Goal: Task Accomplishment & Management: Complete application form

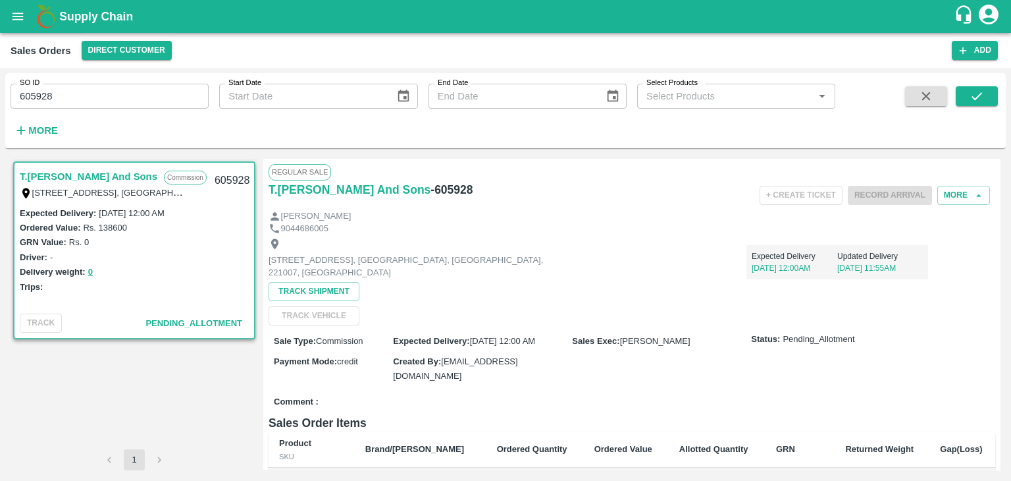
click at [991, 14] on icon "account of current user" at bounding box center [989, 15] width 24 height 24
click at [930, 66] on li "Logout" at bounding box center [957, 70] width 101 height 22
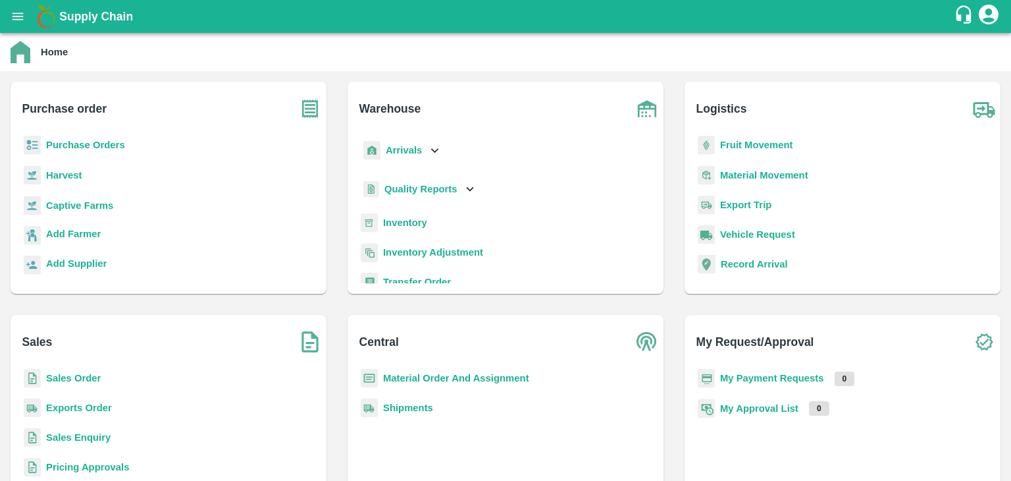
click at [61, 380] on b "Sales Order" at bounding box center [73, 378] width 55 height 11
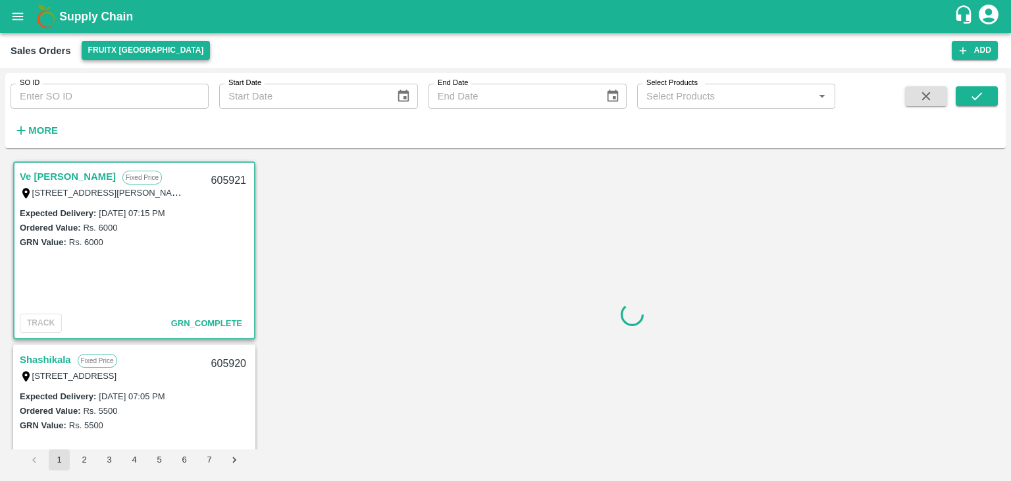
click at [124, 53] on button "FruitX [GEOGRAPHIC_DATA]" at bounding box center [146, 50] width 129 height 19
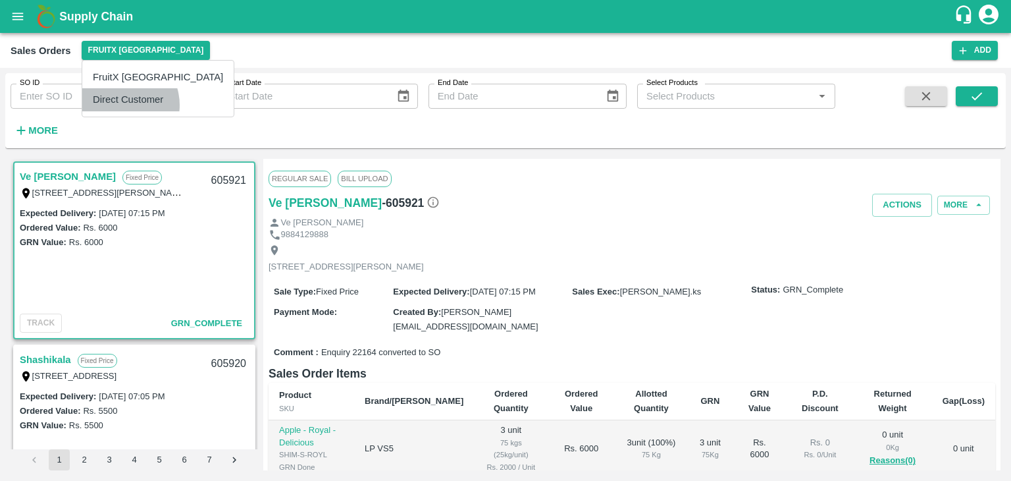
click at [119, 105] on li "Direct Customer" at bounding box center [157, 99] width 151 height 22
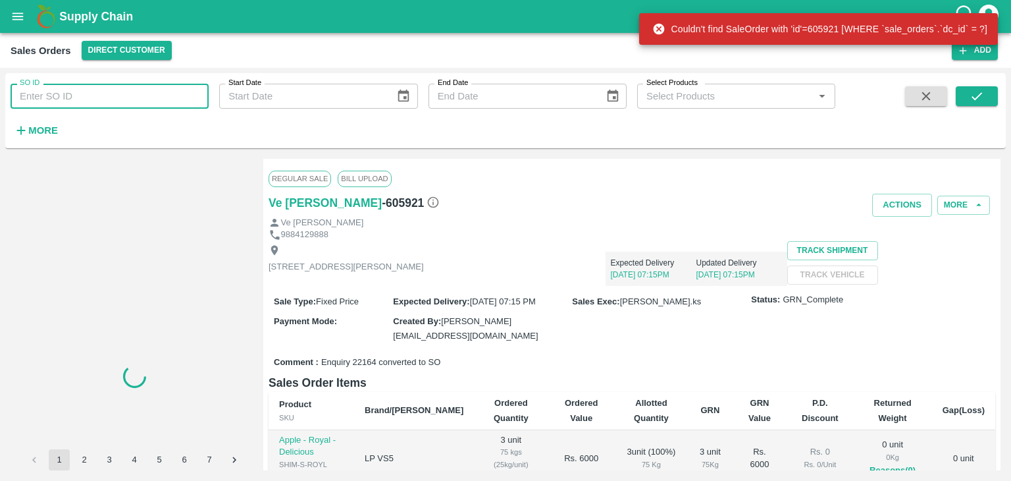
click at [74, 95] on input "SO ID" at bounding box center [110, 96] width 198 height 25
paste input "605373"
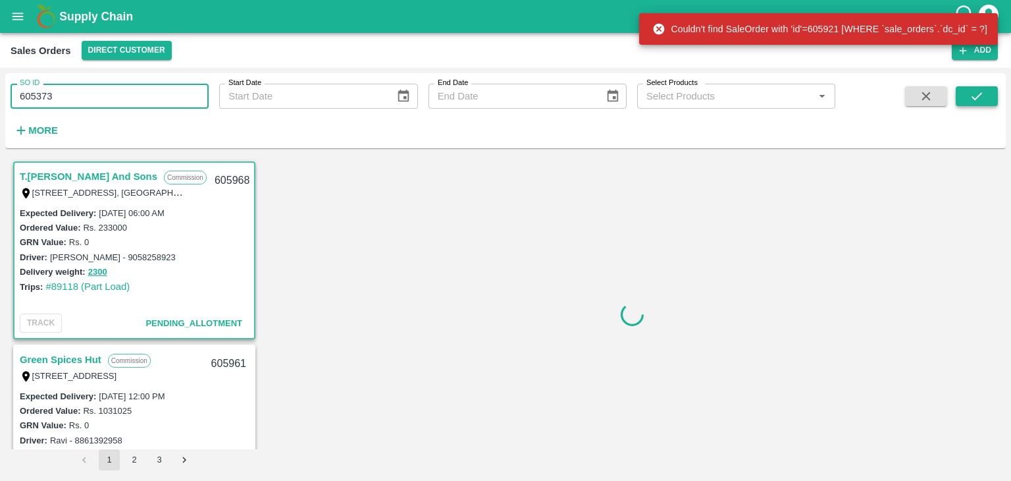
type input "605373"
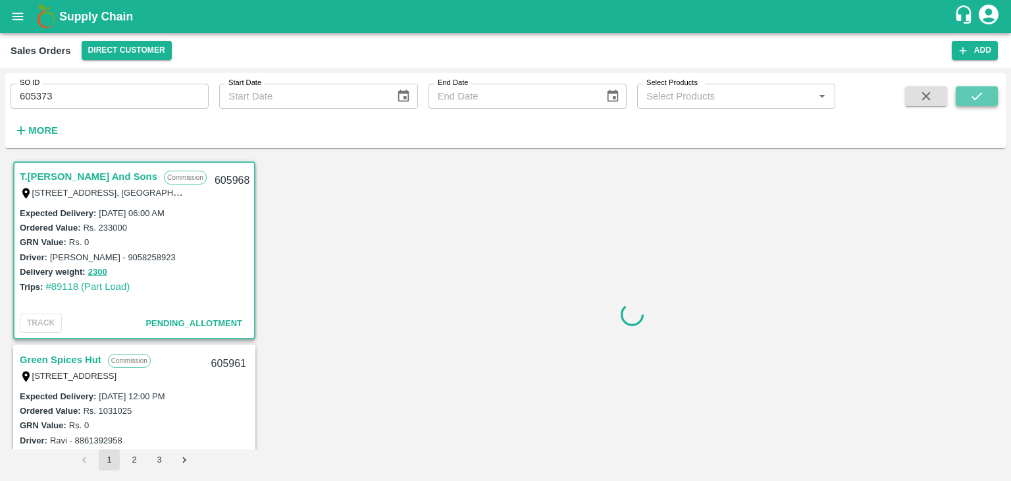
click at [975, 90] on icon "submit" at bounding box center [977, 96] width 14 height 14
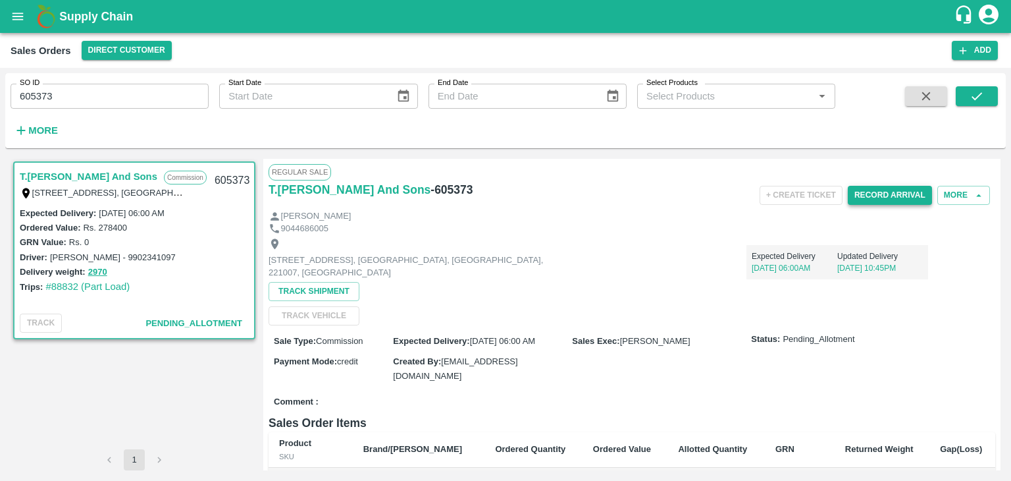
click at [877, 194] on button "Record Arrival" at bounding box center [890, 195] width 84 height 19
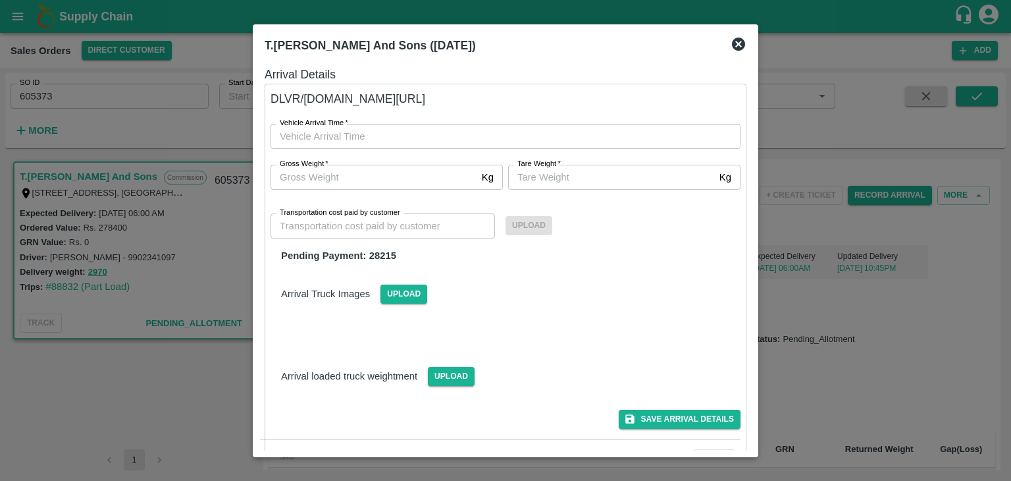
click at [390, 180] on input "Gross Weight   *" at bounding box center [374, 177] width 206 height 25
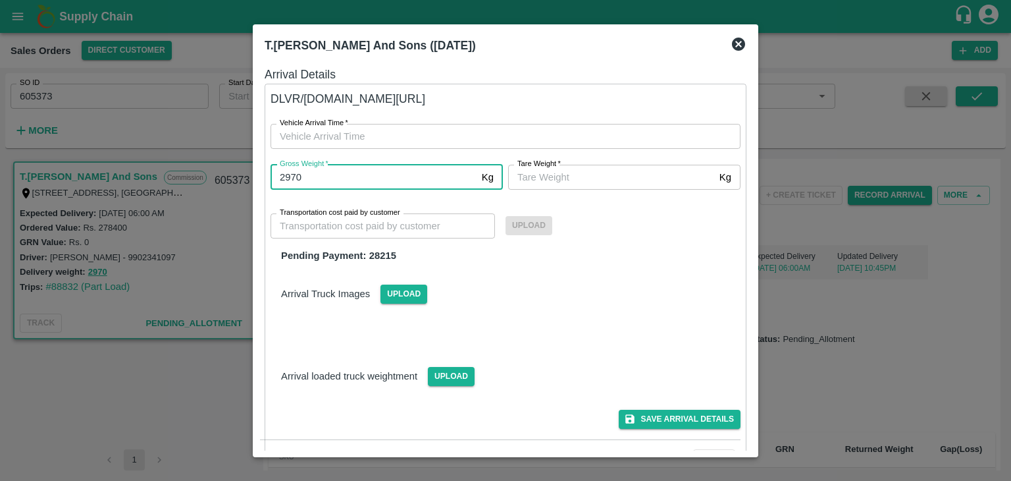
type input "2970"
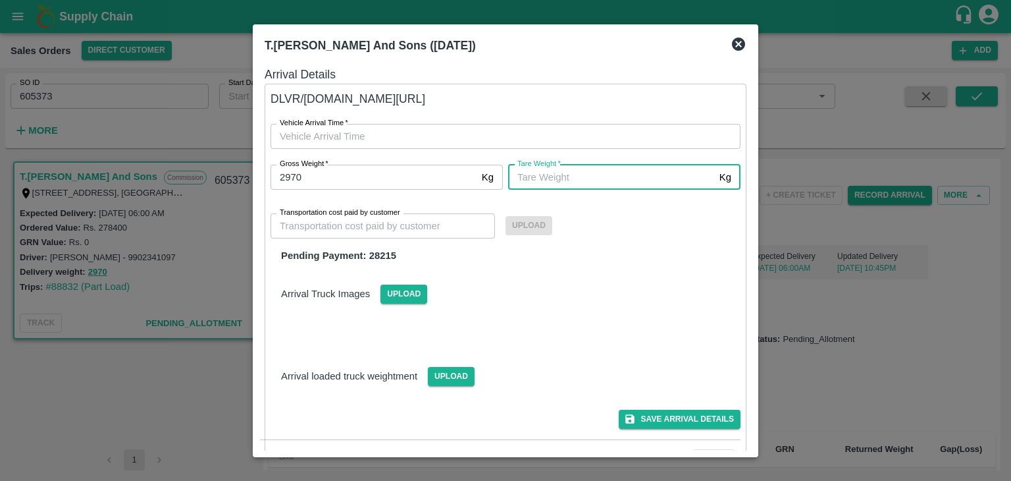
click at [536, 183] on input "[PERSON_NAME]   *" at bounding box center [611, 177] width 206 height 25
type input "2970"
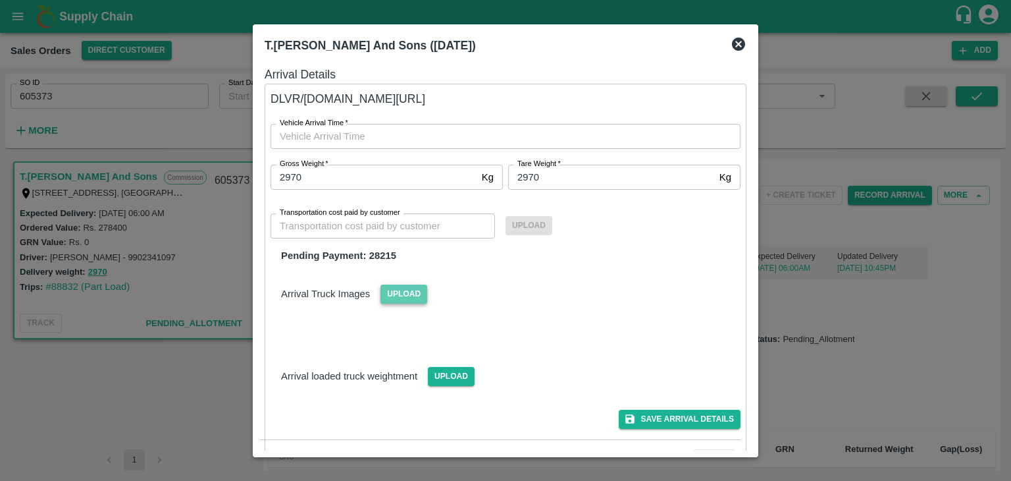
click at [405, 293] on span "Upload" at bounding box center [404, 293] width 47 height 19
click at [0, 0] on input "Upload" at bounding box center [0, 0] width 0 height 0
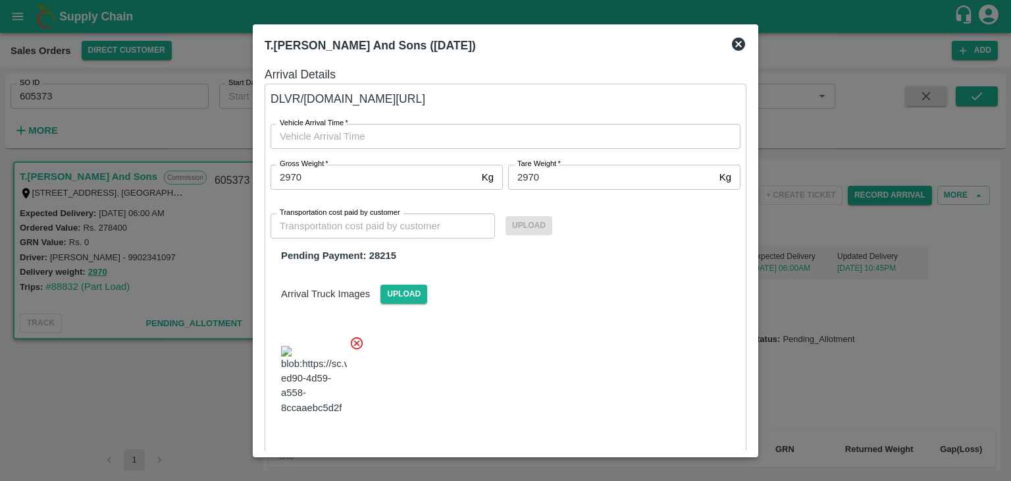
click at [529, 229] on label "Upload" at bounding box center [529, 225] width 47 height 11
click at [316, 394] on img at bounding box center [314, 380] width 66 height 69
click at [308, 227] on input "Transportation cost paid by customer" at bounding box center [383, 225] width 224 height 25
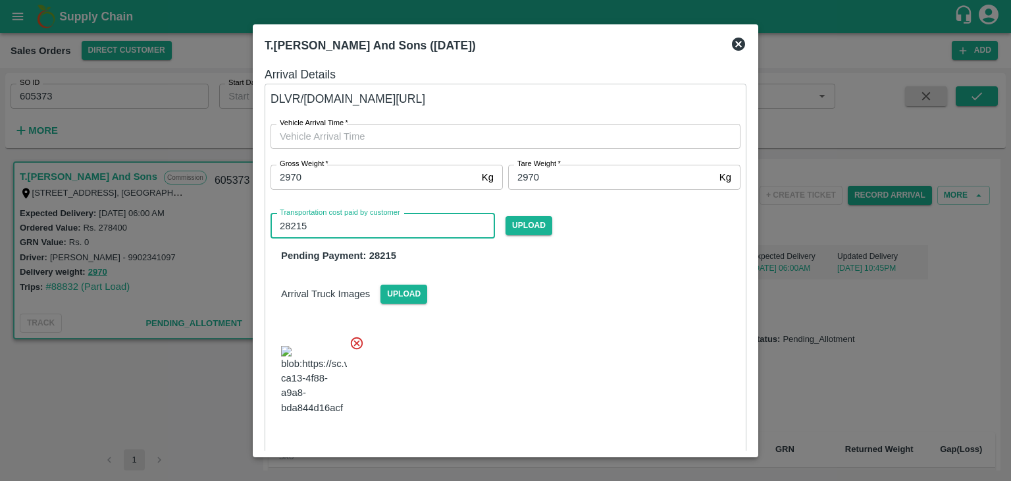
type input "28215"
type input "DD/MM/YYYY hh:mm aa"
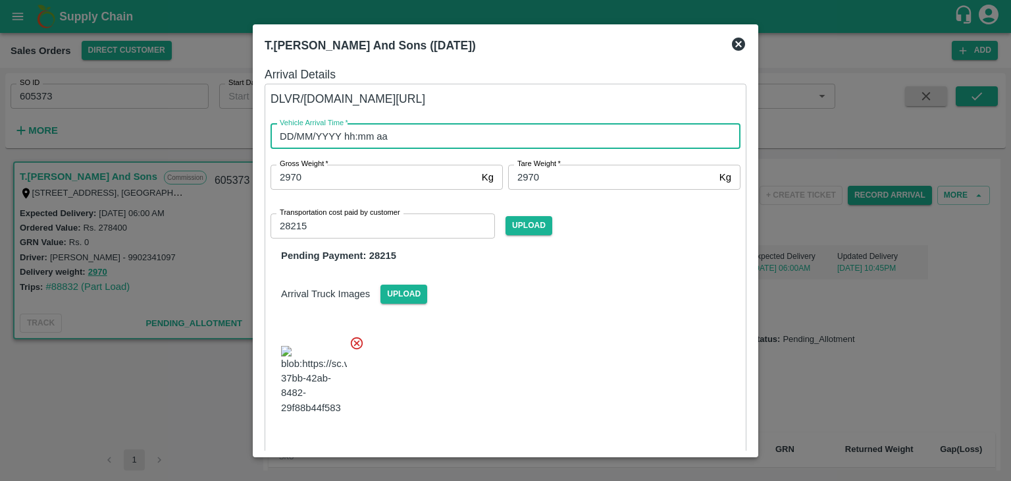
click at [340, 139] on input "DD/MM/YYYY hh:mm aa" at bounding box center [501, 136] width 461 height 25
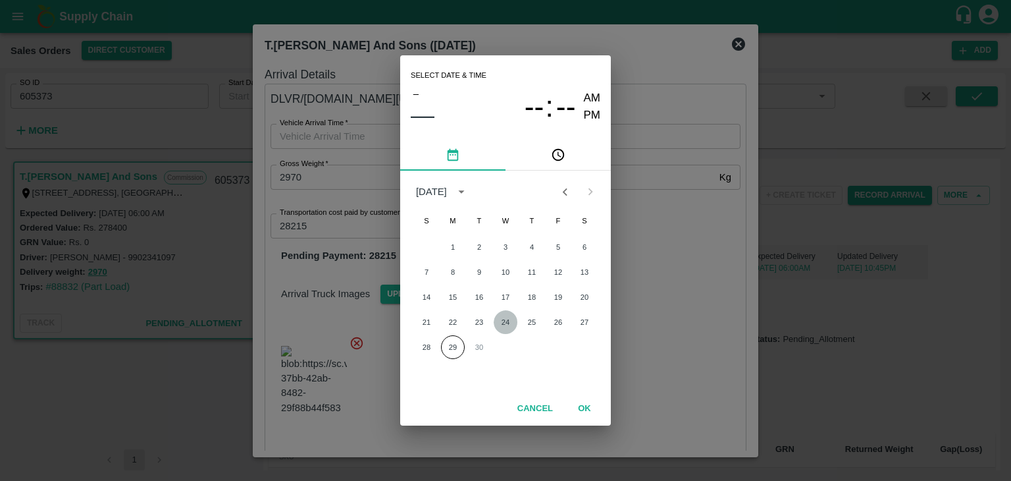
click at [506, 323] on button "24" at bounding box center [506, 322] width 24 height 24
type input "[DATE] 12:00 AM"
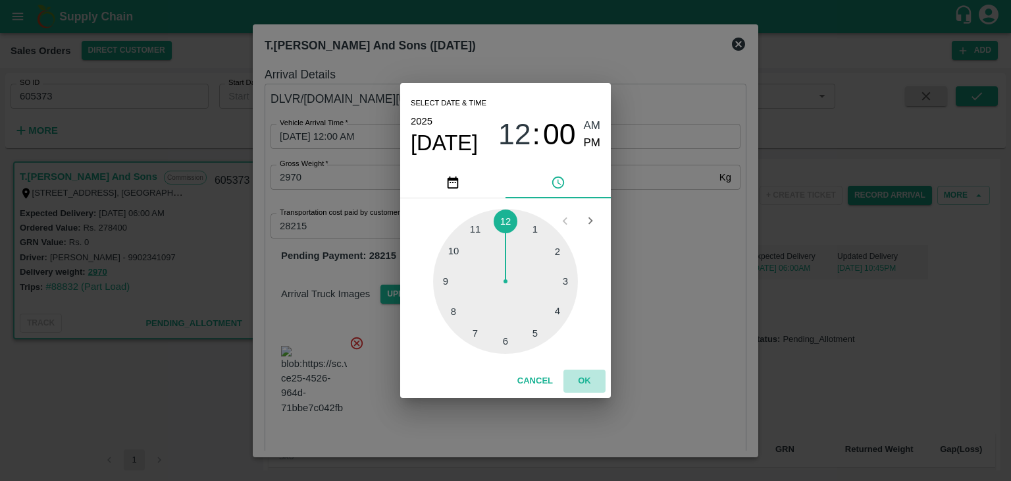
click at [587, 383] on button "OK" at bounding box center [585, 380] width 42 height 23
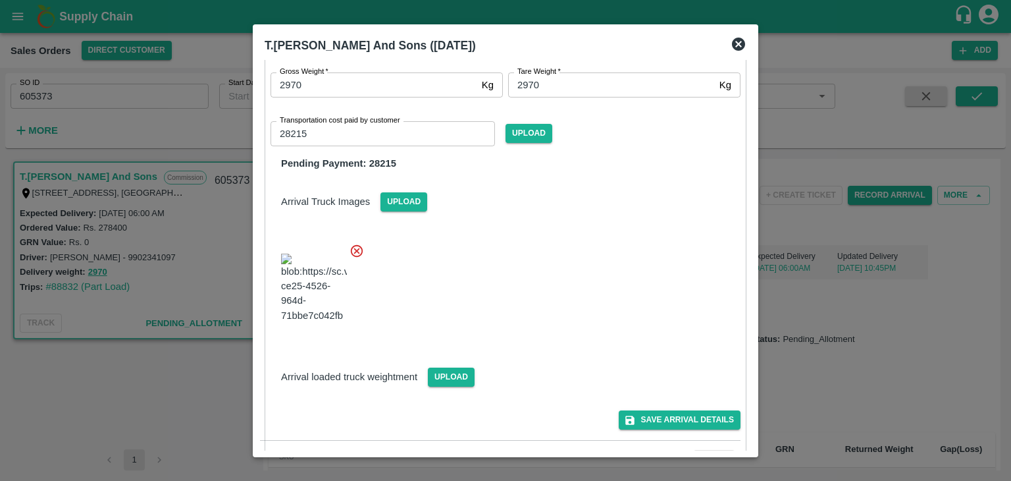
scroll to position [155, 0]
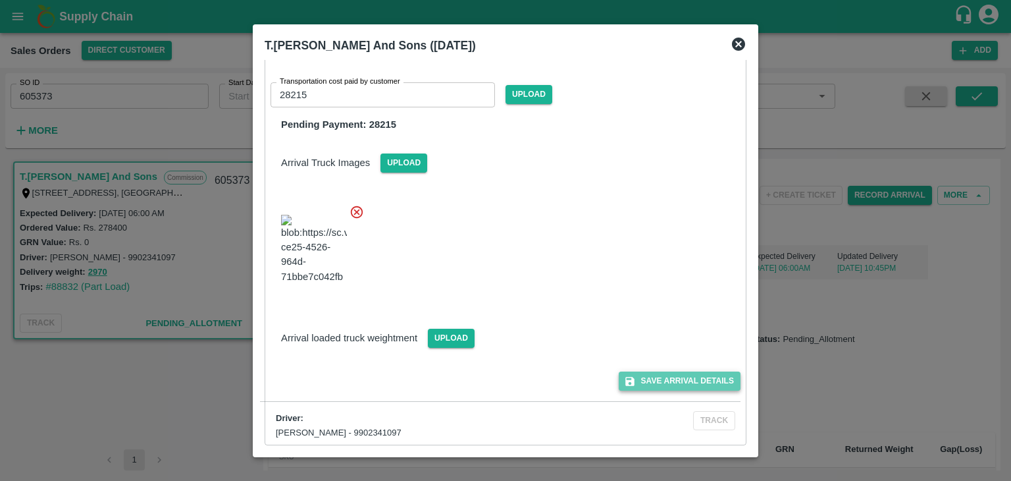
click at [685, 380] on button "Save Arrival Details" at bounding box center [680, 380] width 122 height 19
click at [787, 130] on div at bounding box center [505, 240] width 1011 height 481
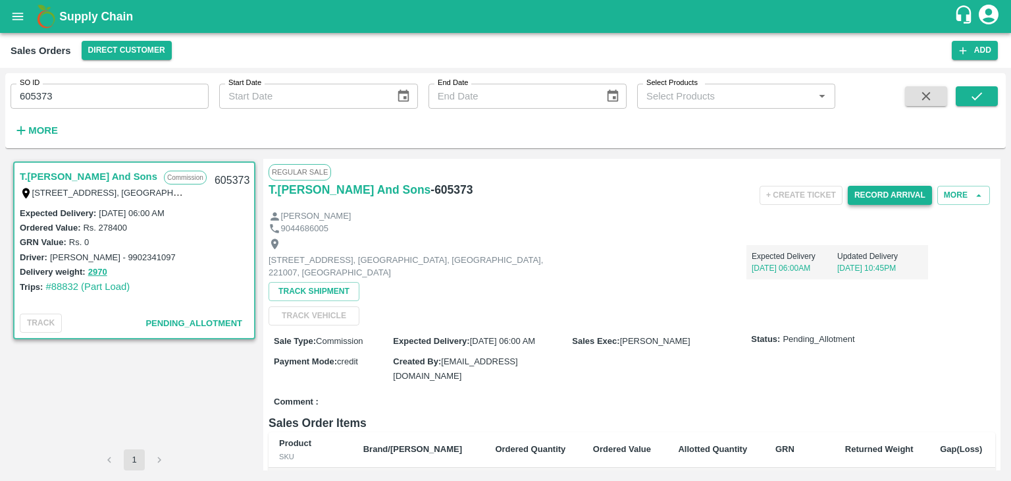
click at [880, 194] on button "Record Arrival" at bounding box center [890, 195] width 84 height 19
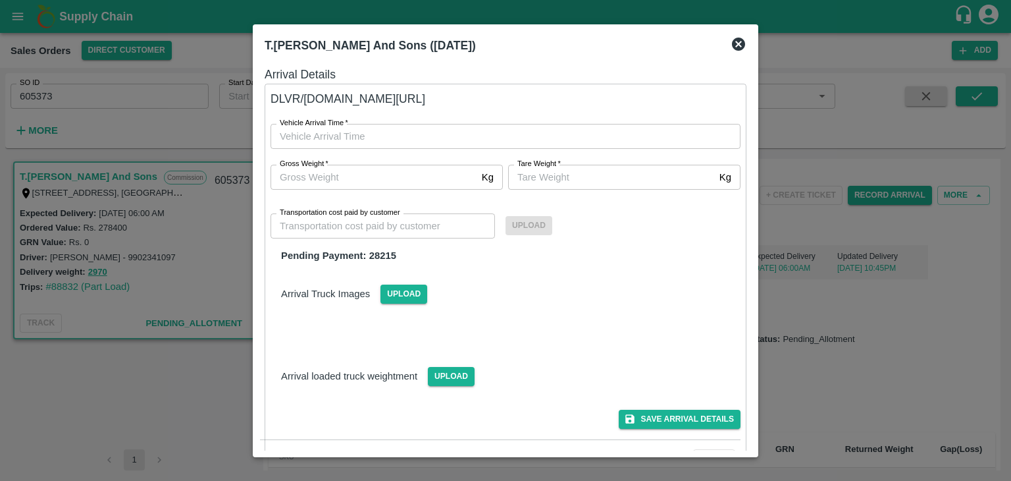
type input "DD/MM/YYYY hh:mm aa"
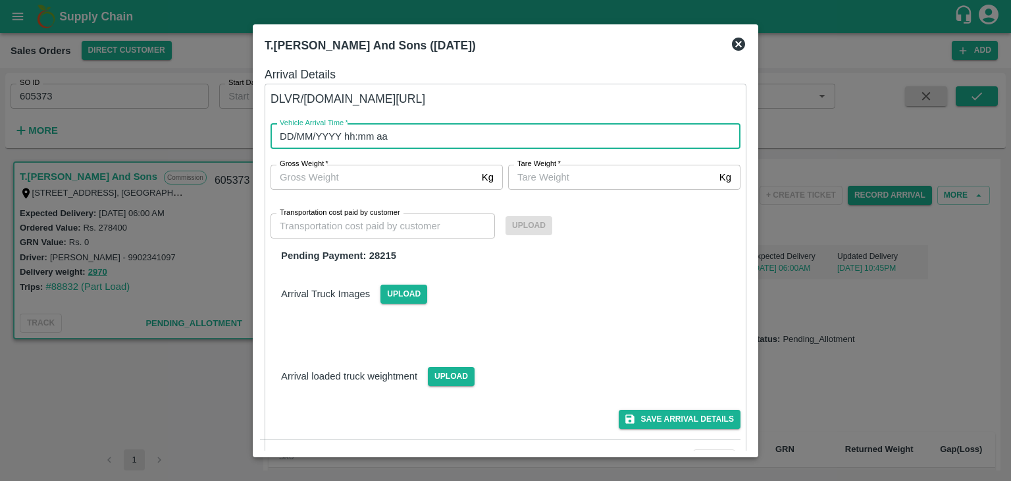
click at [340, 140] on input "DD/MM/YYYY hh:mm aa" at bounding box center [501, 136] width 461 height 25
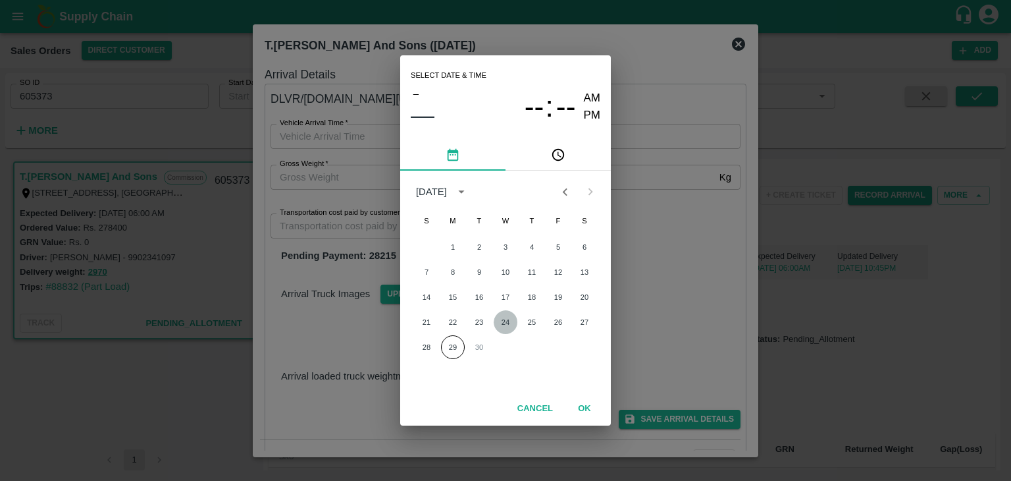
click at [508, 321] on button "24" at bounding box center [506, 322] width 24 height 24
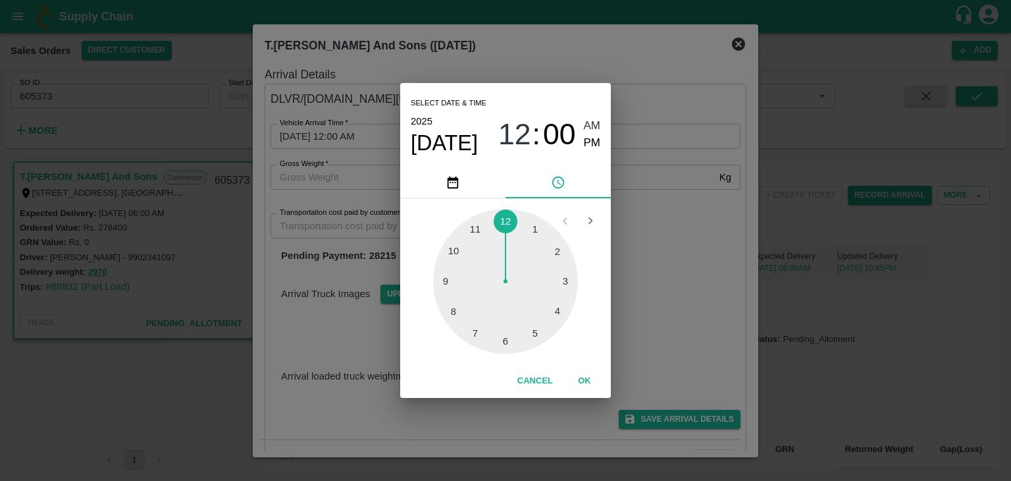
click at [506, 344] on div at bounding box center [505, 281] width 145 height 145
type input "[DATE] 06:00 AM"
click at [585, 382] on button "OK" at bounding box center [585, 380] width 42 height 23
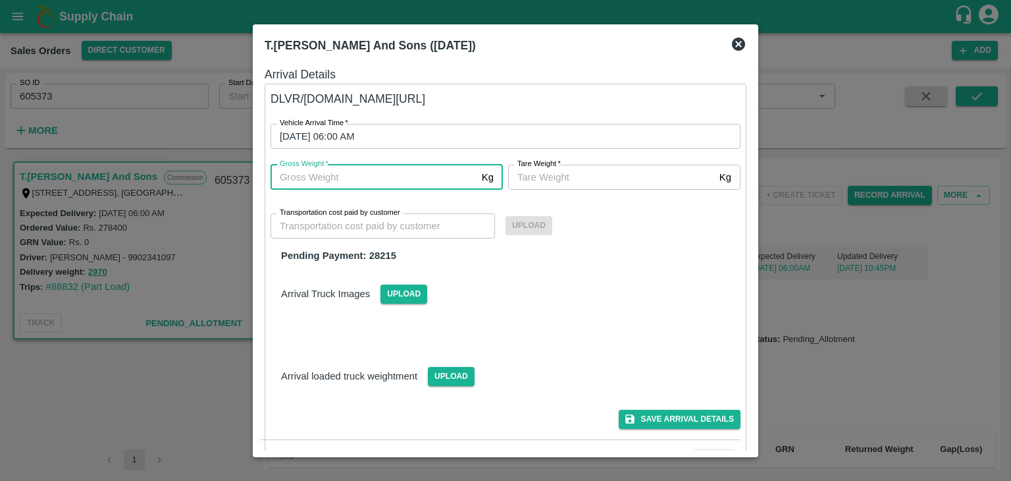
click at [363, 181] on input "Gross Weight   *" at bounding box center [374, 177] width 206 height 25
type input "2970"
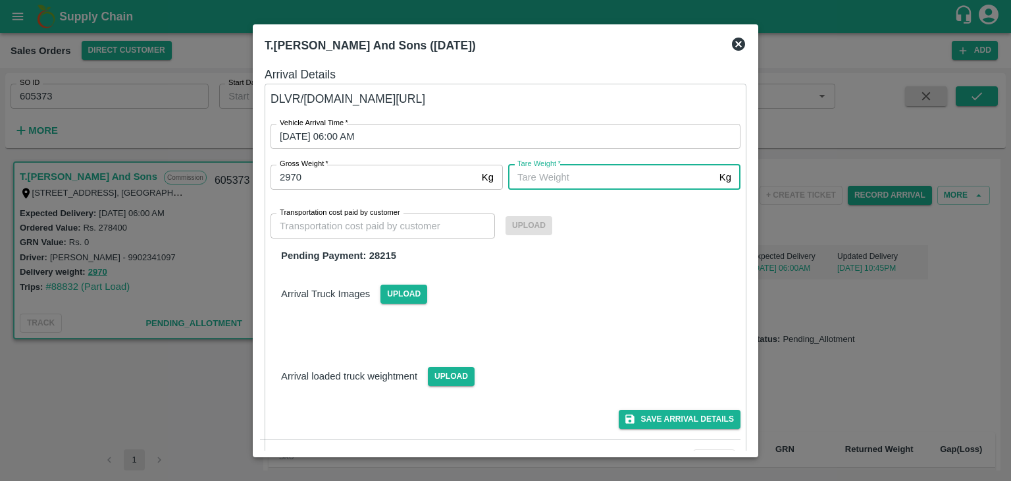
click at [565, 182] on input "[PERSON_NAME]   *" at bounding box center [611, 177] width 206 height 25
type input "2970"
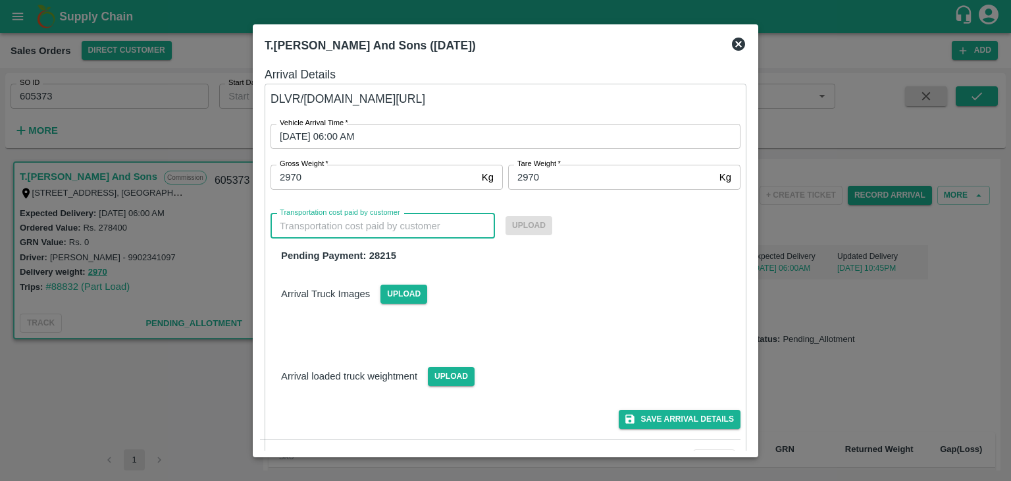
click at [417, 226] on input "Transportation cost paid by customer" at bounding box center [383, 225] width 224 height 25
type input "28215"
click at [539, 222] on span "Upload" at bounding box center [529, 225] width 47 height 19
click at [0, 0] on input "Upload" at bounding box center [0, 0] width 0 height 0
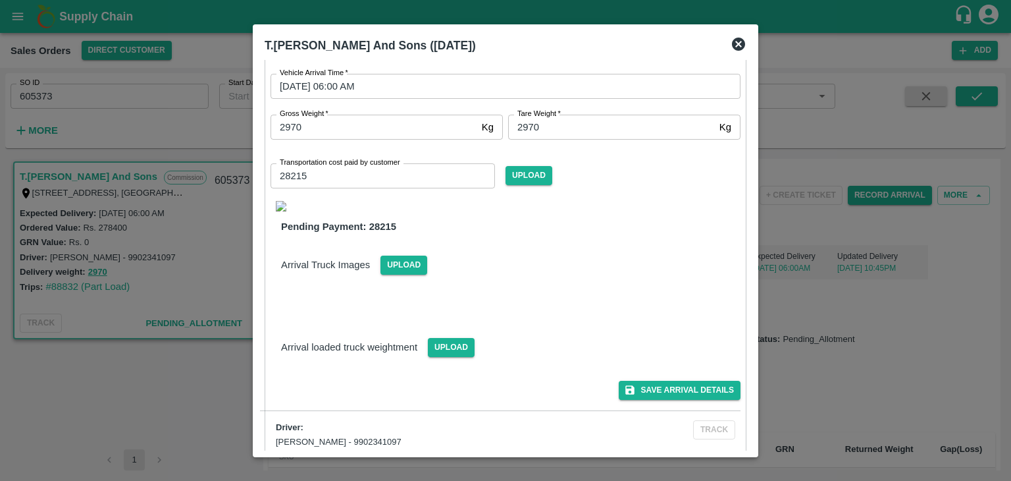
scroll to position [59, 0]
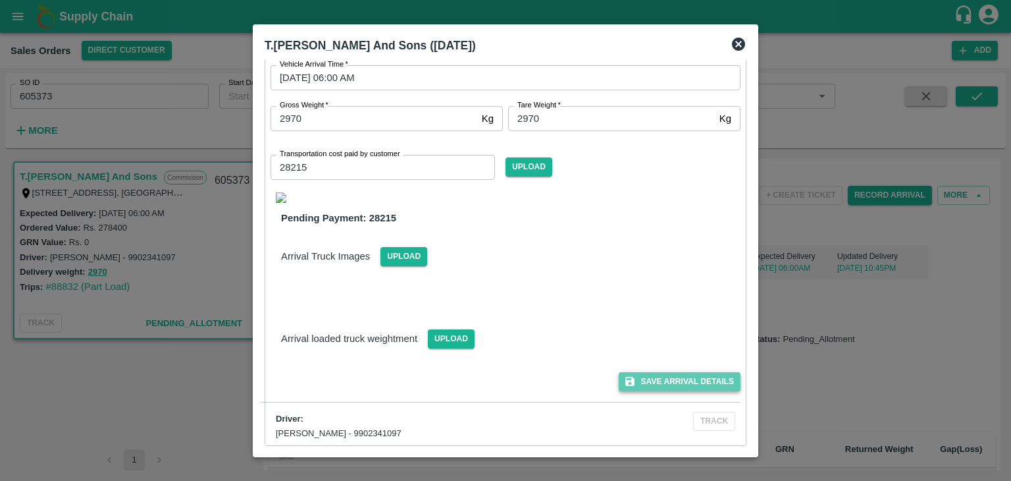
click at [698, 379] on button "Save Arrival Details" at bounding box center [680, 381] width 122 height 19
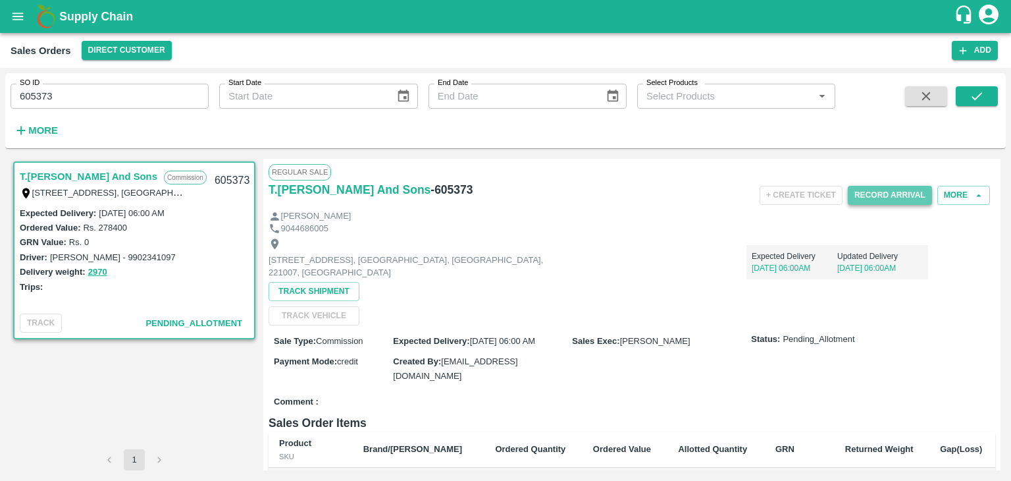
click at [880, 193] on button "Record Arrival" at bounding box center [890, 195] width 84 height 19
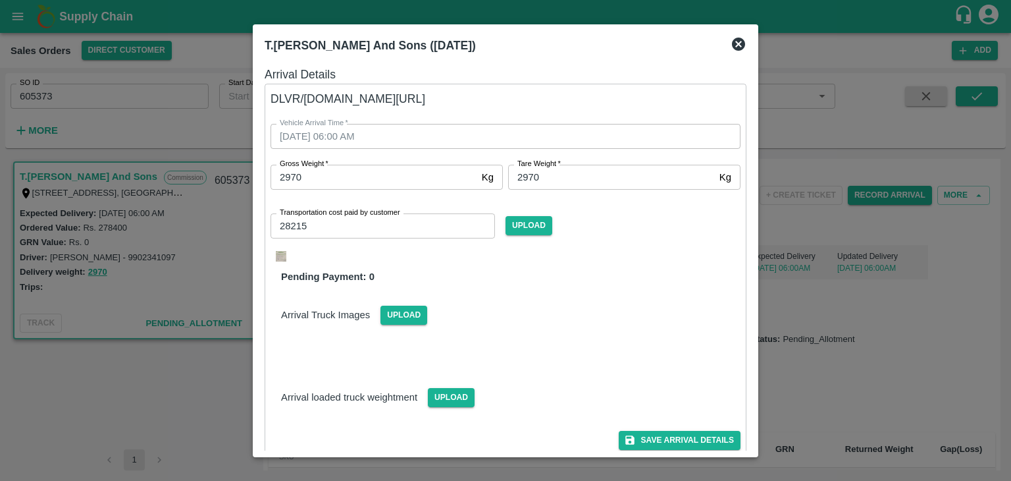
click at [831, 281] on div at bounding box center [505, 240] width 1011 height 481
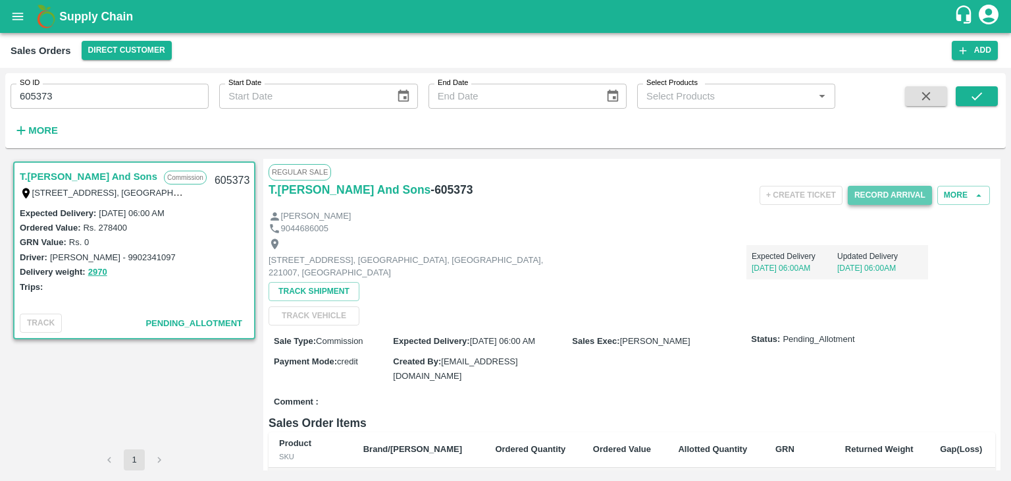
click at [883, 192] on button "Record Arrival" at bounding box center [890, 195] width 84 height 19
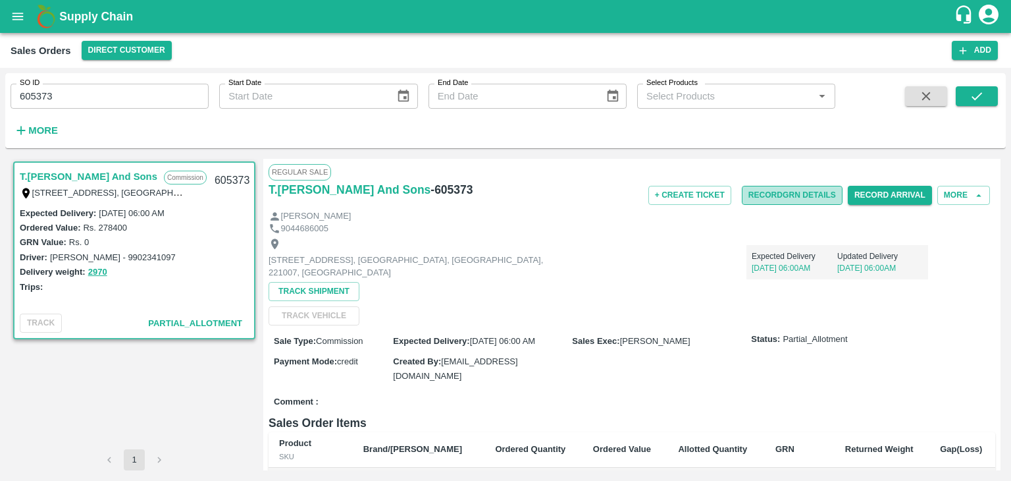
click at [787, 198] on button "Record GRN Details" at bounding box center [792, 195] width 101 height 19
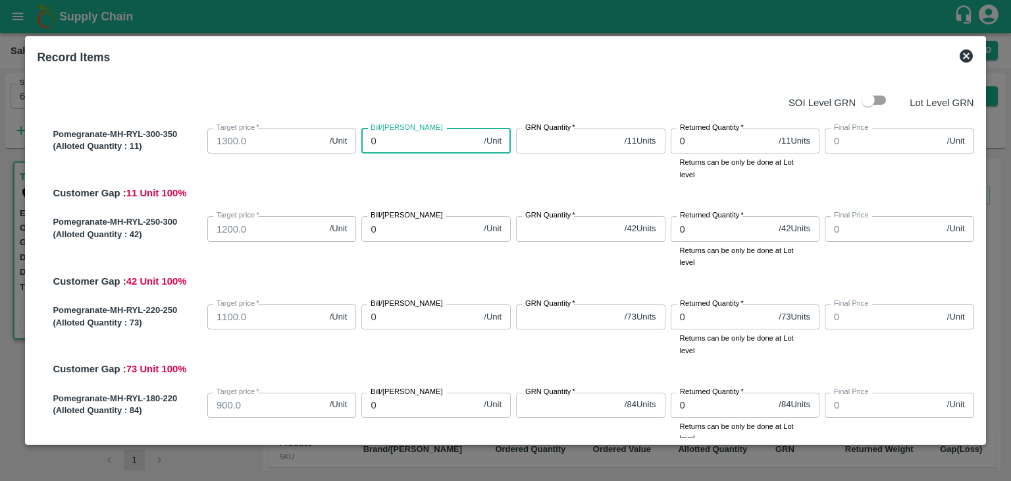
click at [384, 141] on input "0" at bounding box center [419, 140] width 117 height 25
type input "1"
type input "12"
type input "125"
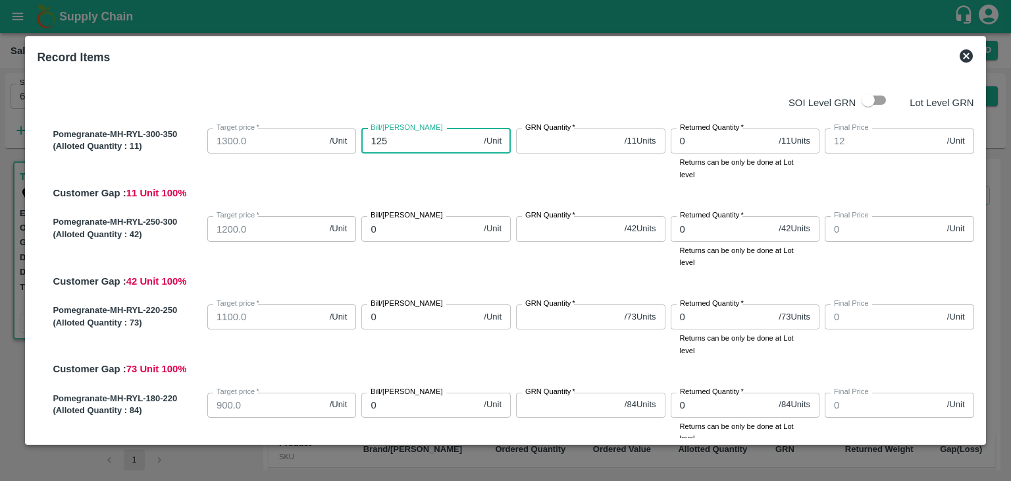
type input "125"
type input "1250"
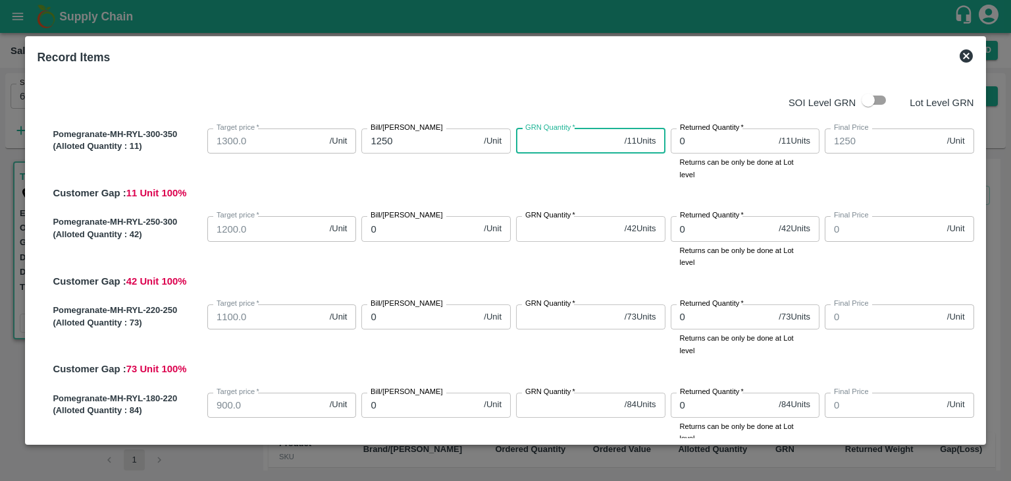
click at [545, 144] on input "GRN Quantity   *" at bounding box center [567, 140] width 103 height 25
type input "1"
type input "11"
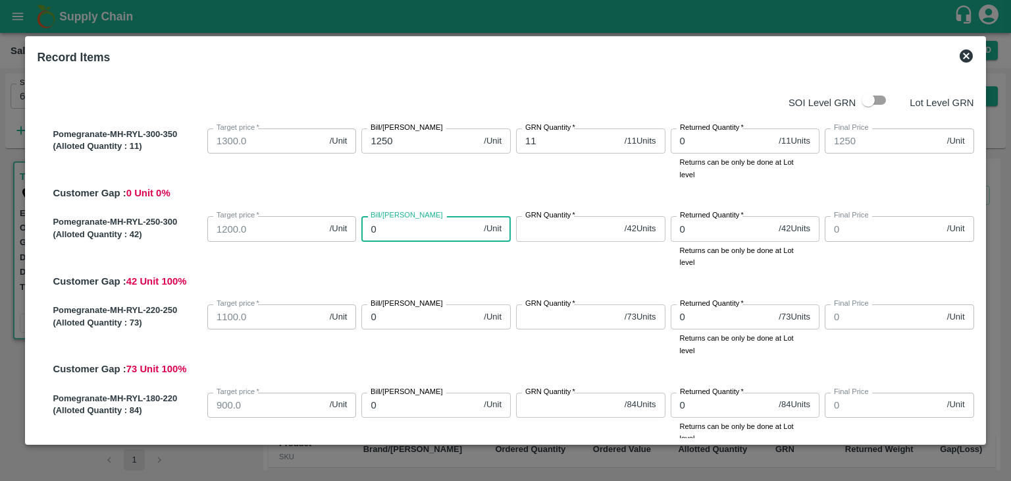
click at [403, 228] on input "0" at bounding box center [419, 228] width 117 height 25
type input "01"
type input "1"
type input "012"
type input "12"
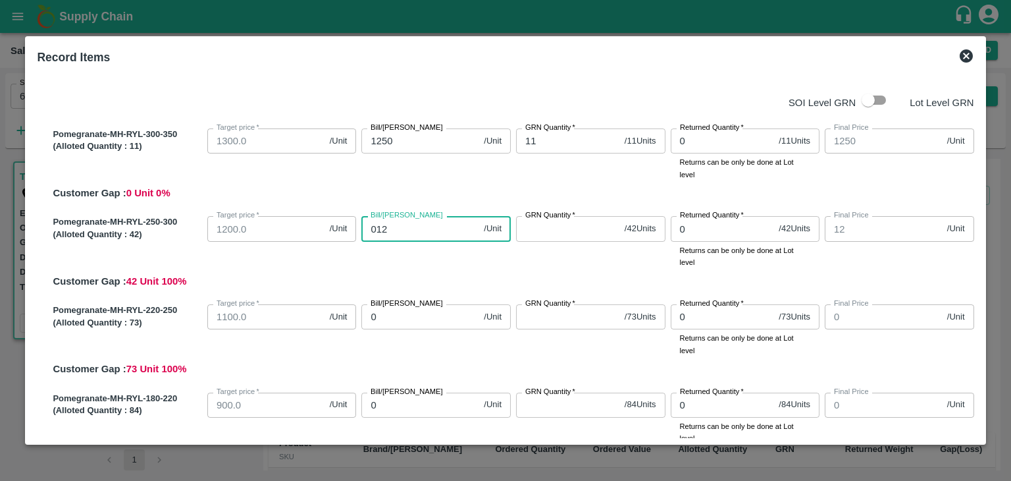
type input "0125"
type input "125"
type input "01250"
type input "1250"
type input "01250"
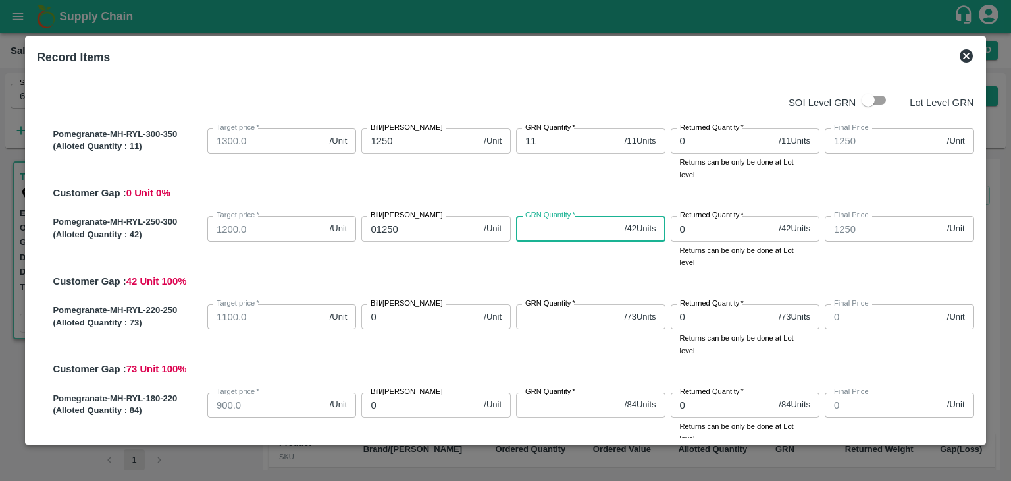
click at [535, 227] on input "GRN Quantity   *" at bounding box center [567, 228] width 103 height 25
type input "4"
type input "42"
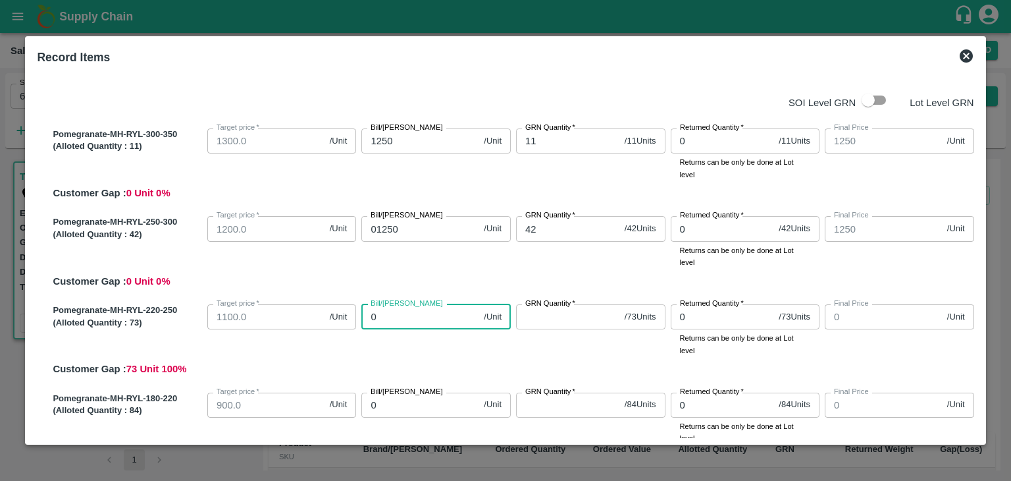
click at [399, 317] on input "0" at bounding box center [419, 316] width 117 height 25
type input "01"
type input "1"
type input "011"
type input "11"
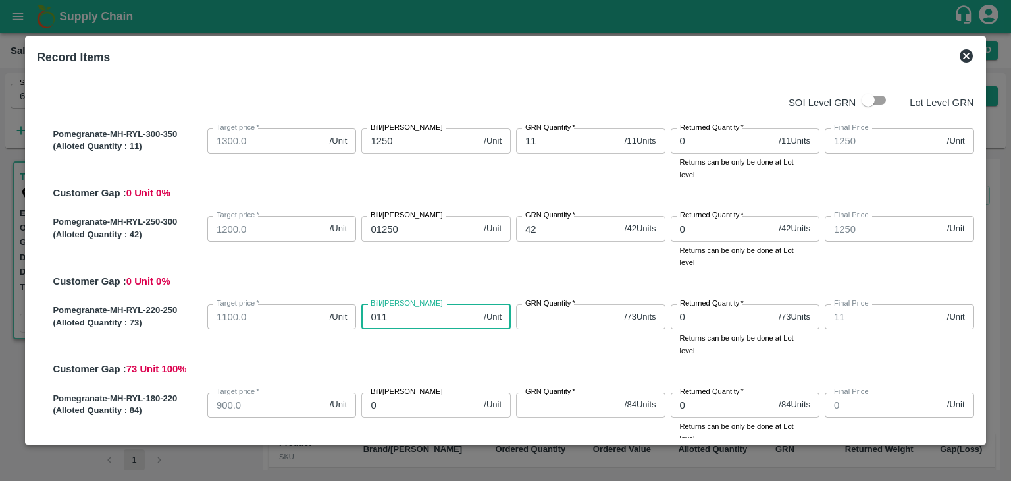
type input "0115"
type input "115"
type input "01150"
type input "1150"
type input "01150"
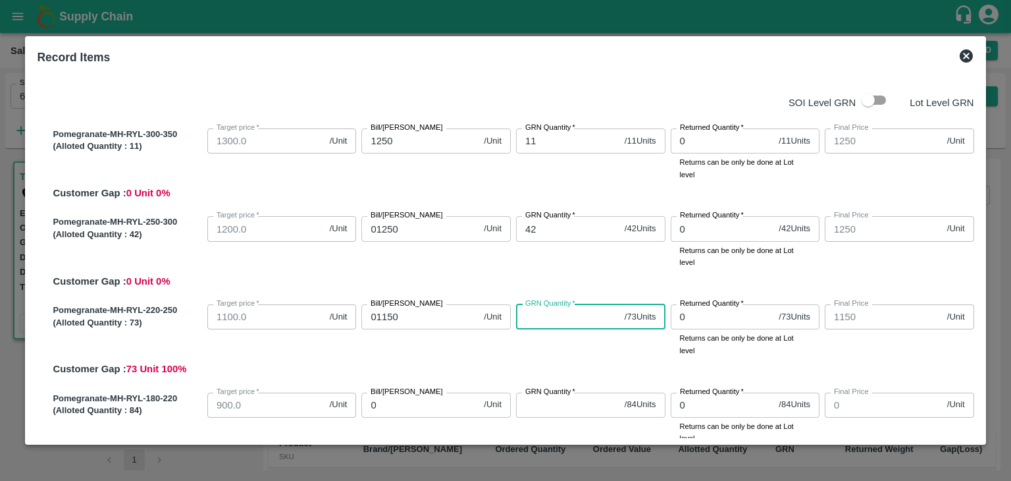
click at [537, 322] on input "GRN Quantity   *" at bounding box center [567, 316] width 103 height 25
type input "7"
type input "73"
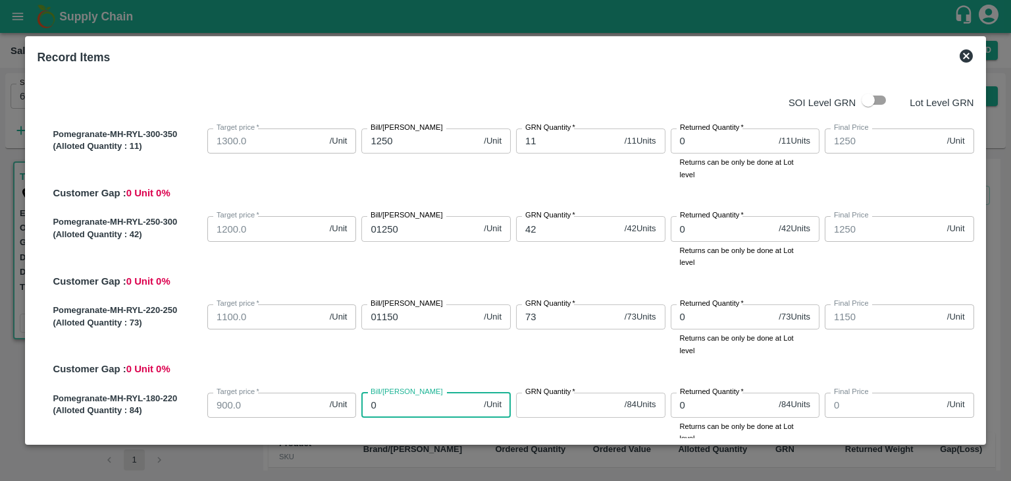
click at [398, 404] on input "0" at bounding box center [419, 404] width 117 height 25
type input "01"
type input "1"
type input "010"
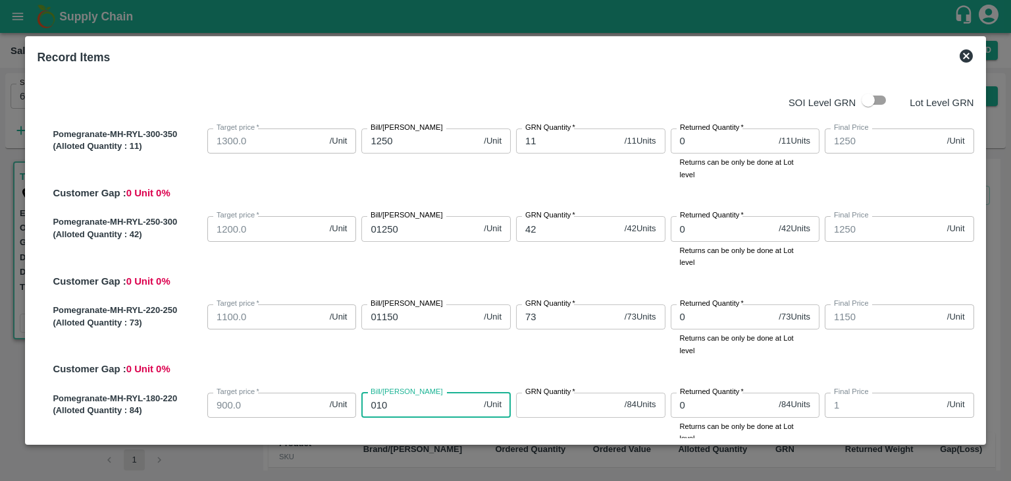
type input "10"
type input "0100"
type input "100"
type input "01000"
type input "1000"
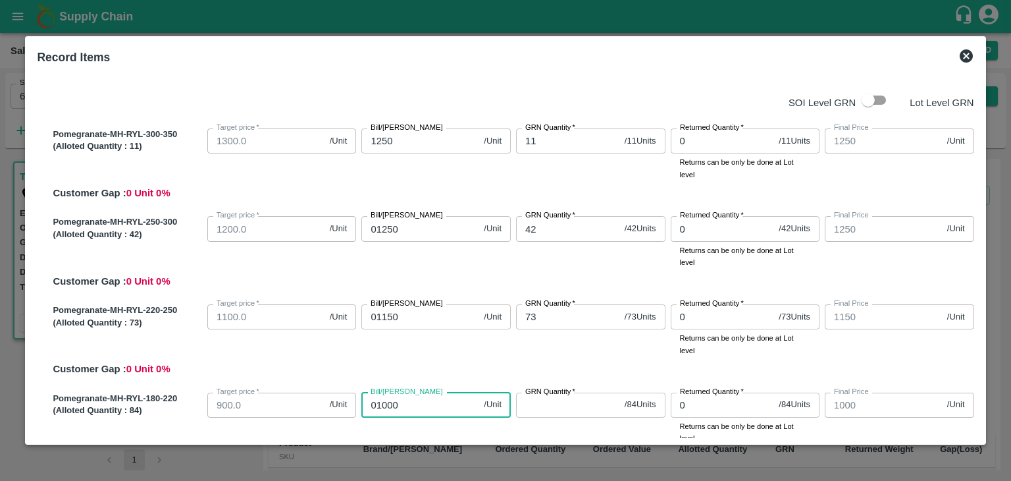
type input "01000"
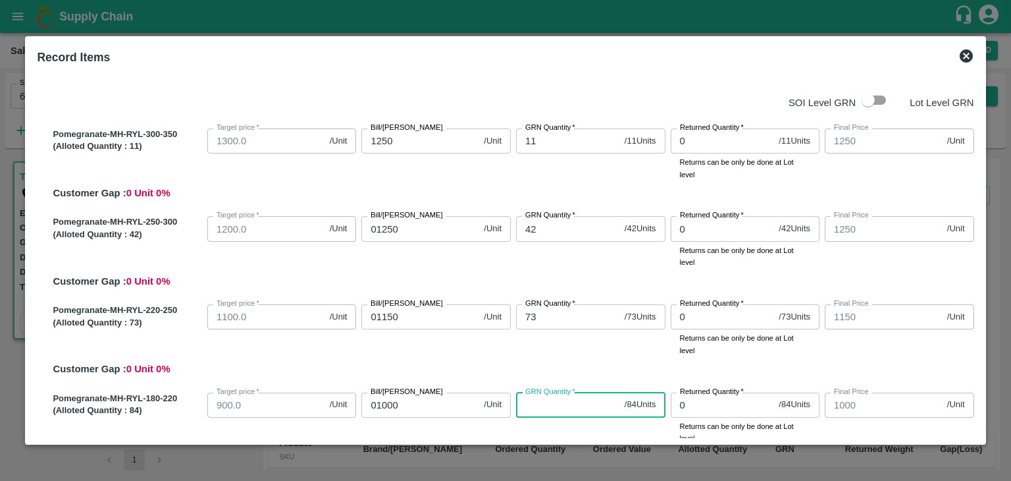
click at [546, 404] on input "GRN Quantity   *" at bounding box center [567, 404] width 103 height 25
type input "8"
type input "84"
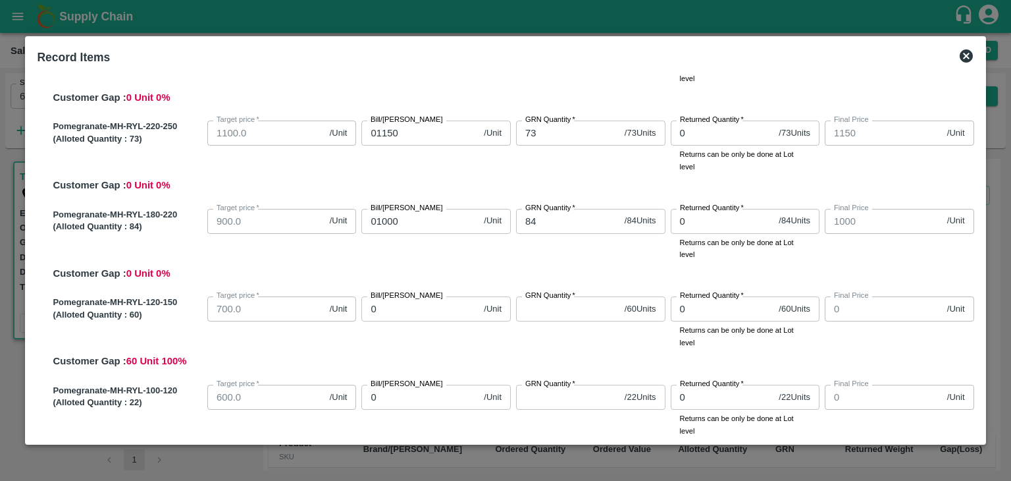
scroll to position [188, 0]
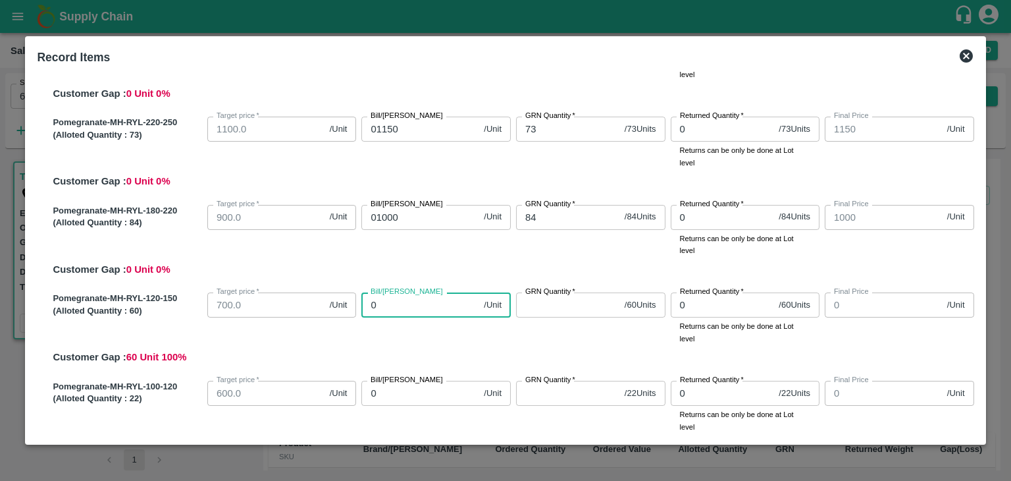
click at [388, 303] on input "0" at bounding box center [419, 304] width 117 height 25
type input "08"
type input "8"
type input "083"
type input "83"
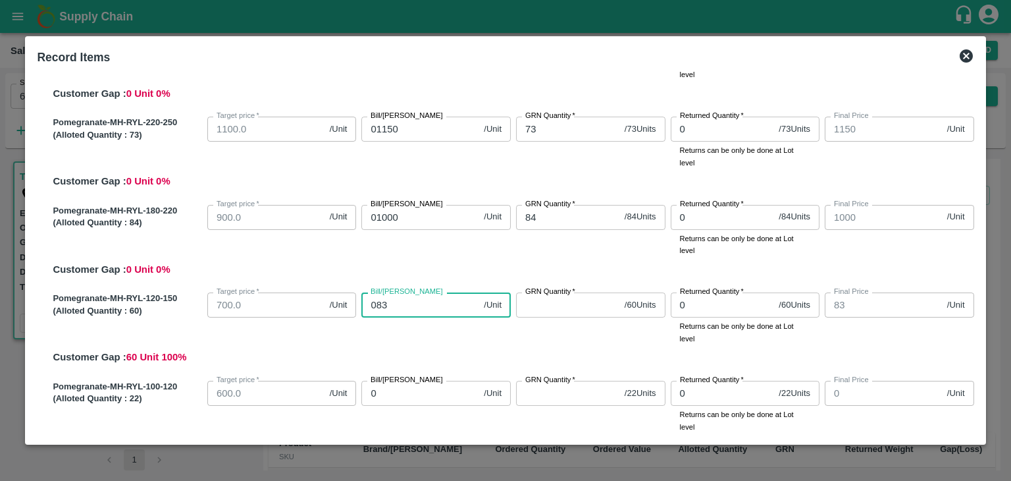
type input "0830"
type input "830"
type input "0830"
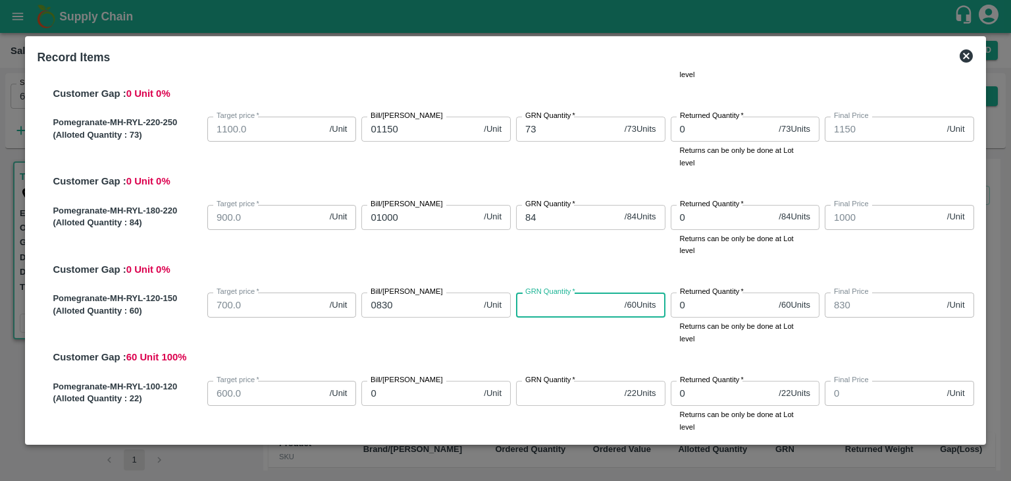
click at [519, 311] on input "GRN Quantity   *" at bounding box center [567, 304] width 103 height 25
type input "6"
type input "60"
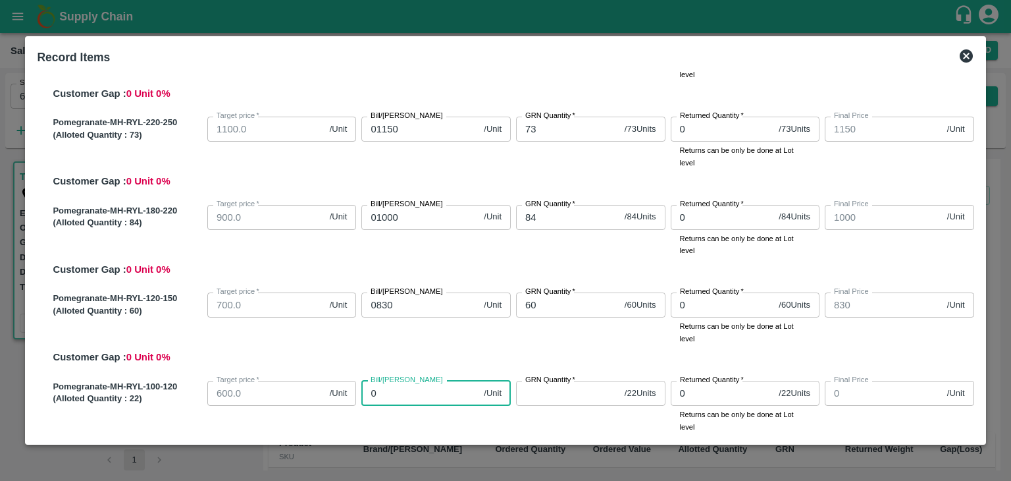
click at [386, 396] on input "0" at bounding box center [419, 393] width 117 height 25
type input "07"
type input "7"
type input "073"
type input "73"
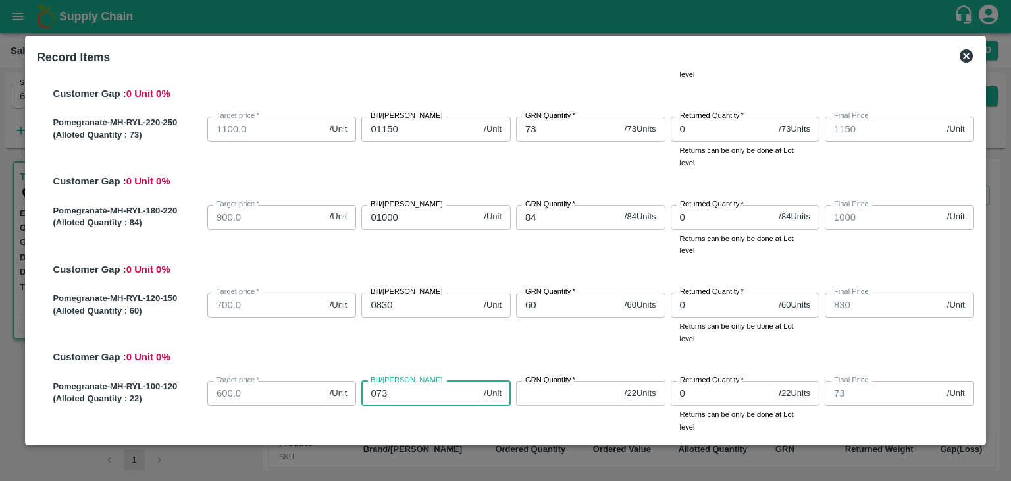
type input "0730"
type input "730"
type input "0730"
click at [529, 395] on input "GRN Quantity   *" at bounding box center [567, 393] width 103 height 25
type input "2"
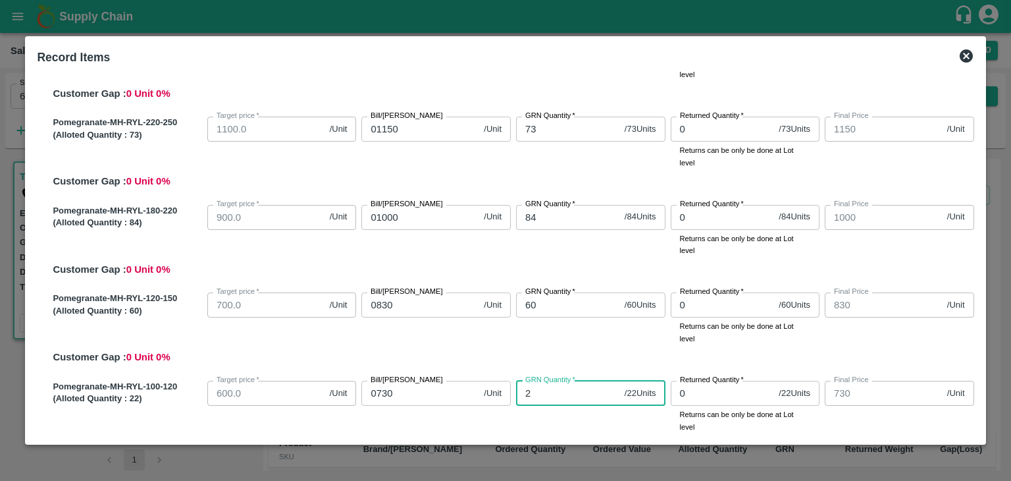
type input "22"
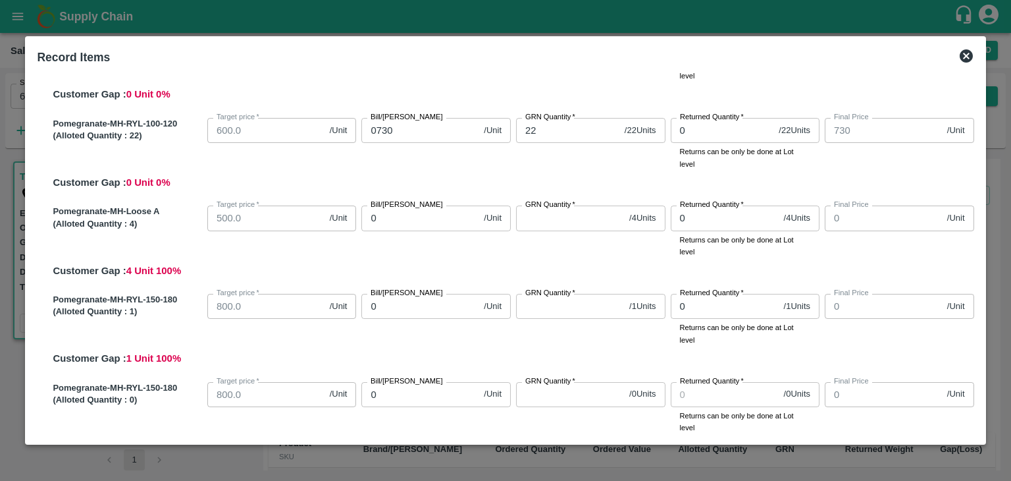
scroll to position [455, 0]
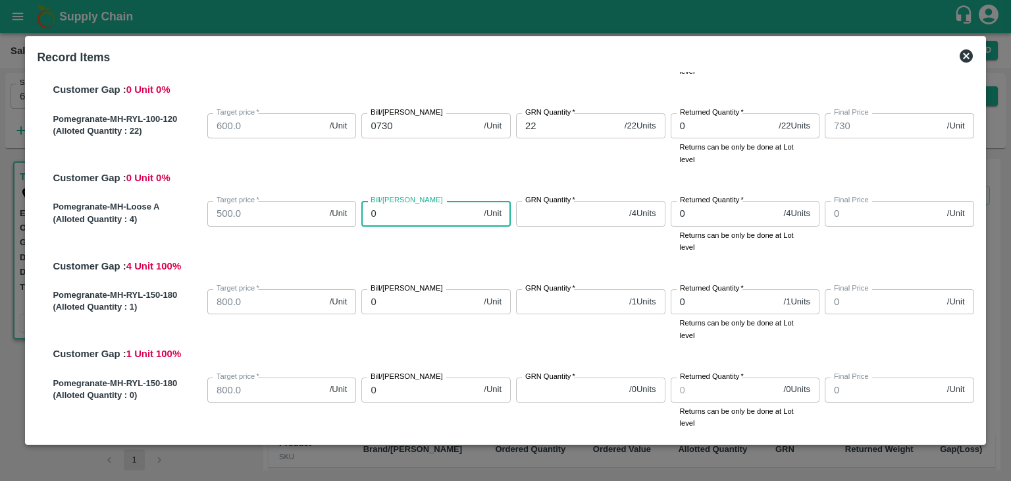
click at [377, 214] on input "0" at bounding box center [419, 213] width 117 height 25
drag, startPoint x: 976, startPoint y: 259, endPoint x: 977, endPoint y: 269, distance: 10.0
click at [977, 269] on div "SOI Level GRN Lot Level GRN Pomegranate-MH-RYL-300-350 (Alloted Quantity : 11 )…" at bounding box center [505, 255] width 947 height 367
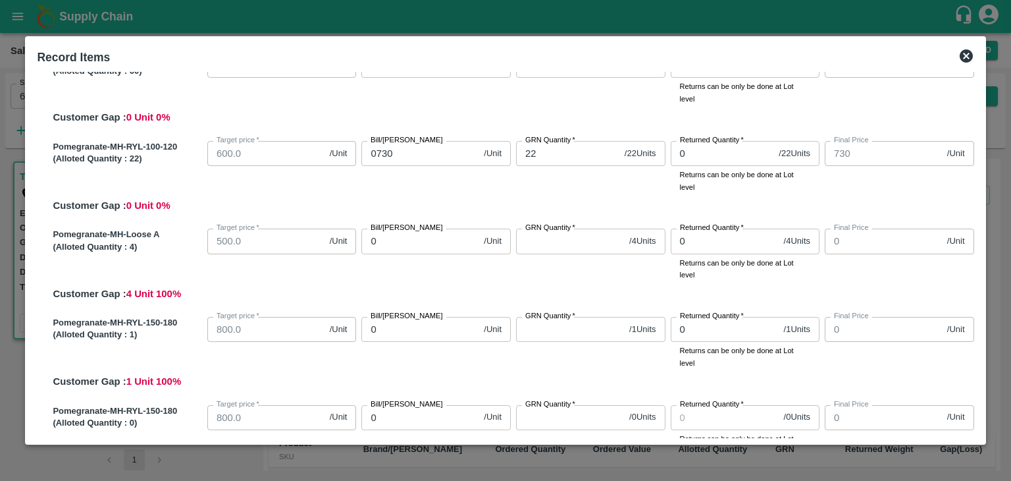
scroll to position [428, 0]
click at [977, 255] on div "SOI Level GRN Lot Level GRN Pomegranate-MH-RYL-300-350 (Alloted Quantity : 11 )…" at bounding box center [505, 255] width 947 height 367
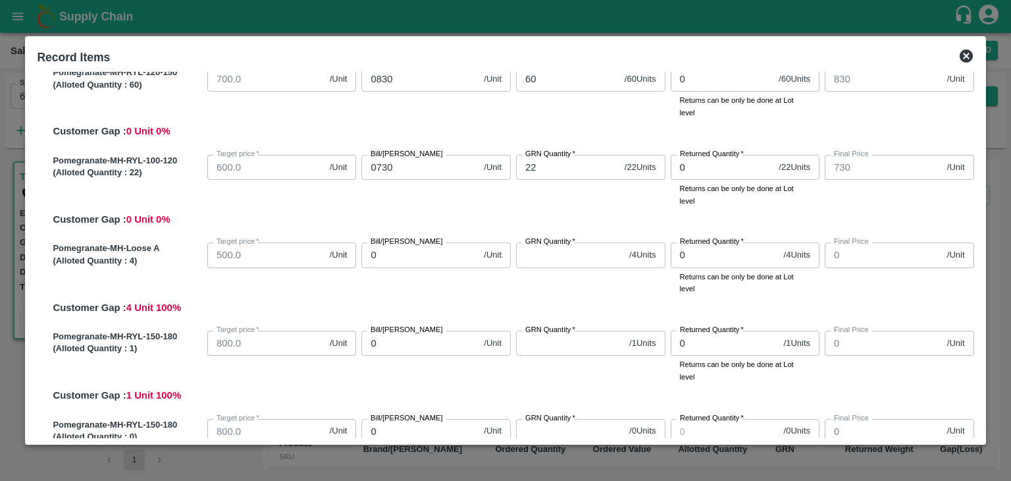
scroll to position [411, 0]
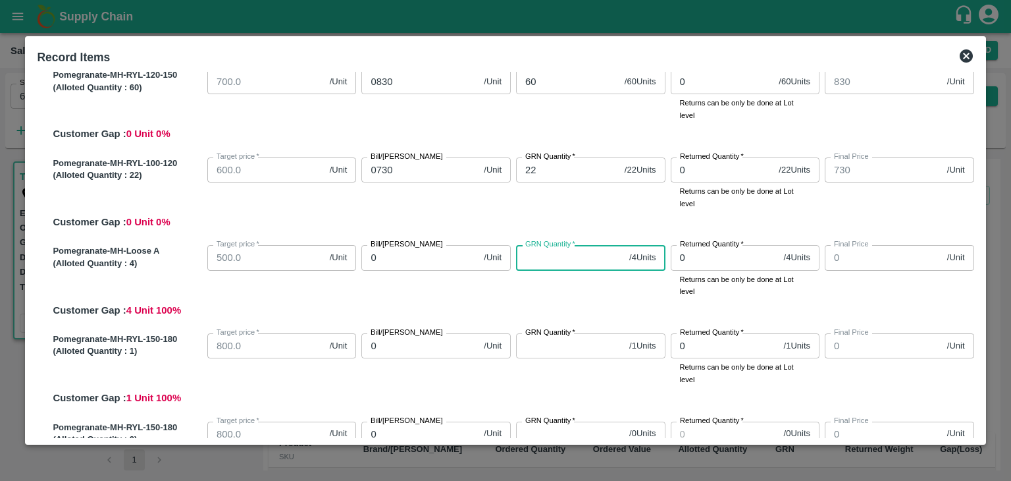
click at [542, 251] on input "GRN Quantity   *" at bounding box center [570, 257] width 108 height 25
type input "4"
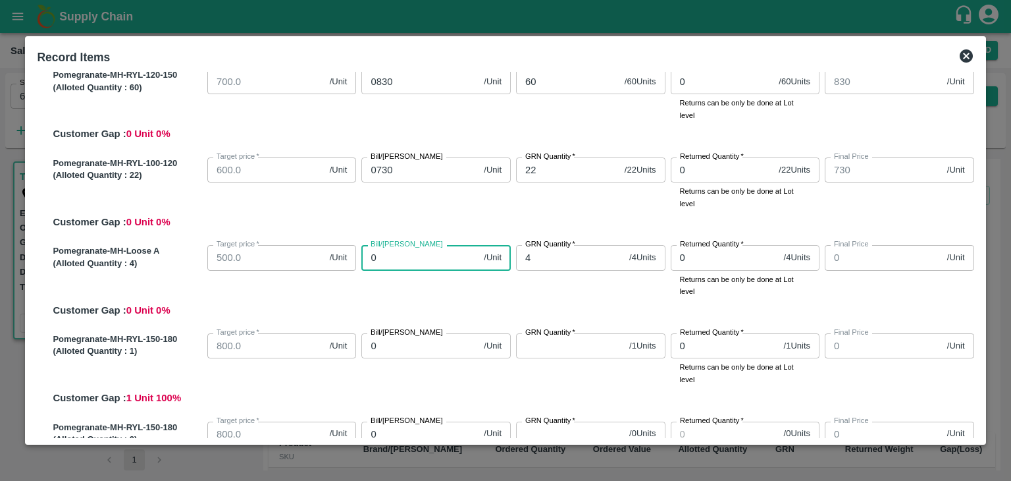
click at [410, 258] on input "0" at bounding box center [419, 257] width 117 height 25
type input "05"
type input "5"
type input "050"
type input "50"
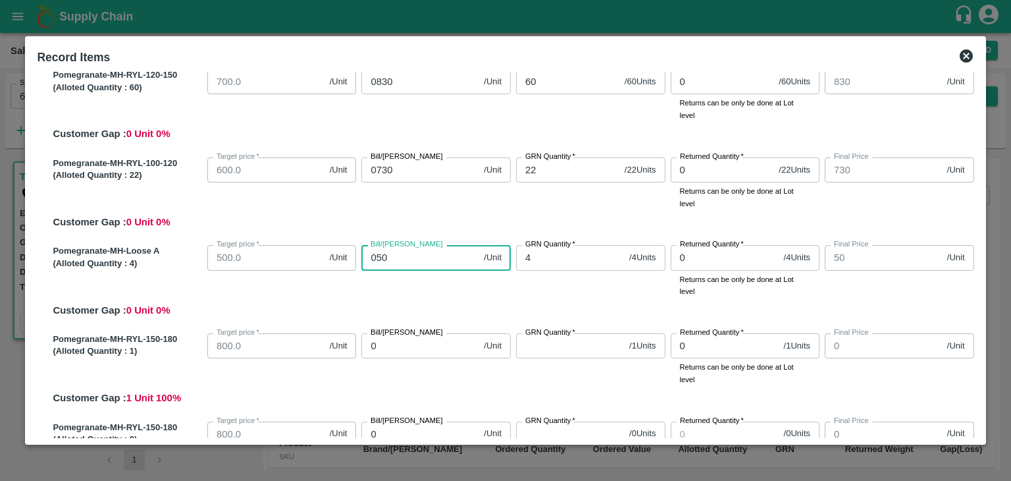
type input "0500"
type input "500"
type input "0500"
drag, startPoint x: 979, startPoint y: 236, endPoint x: 978, endPoint y: 246, distance: 9.3
click at [978, 246] on div "SOI Level GRN Lot Level GRN Pomegranate-MH-RYL-300-350 (Alloted Quantity : 11 )…" at bounding box center [505, 255] width 947 height 367
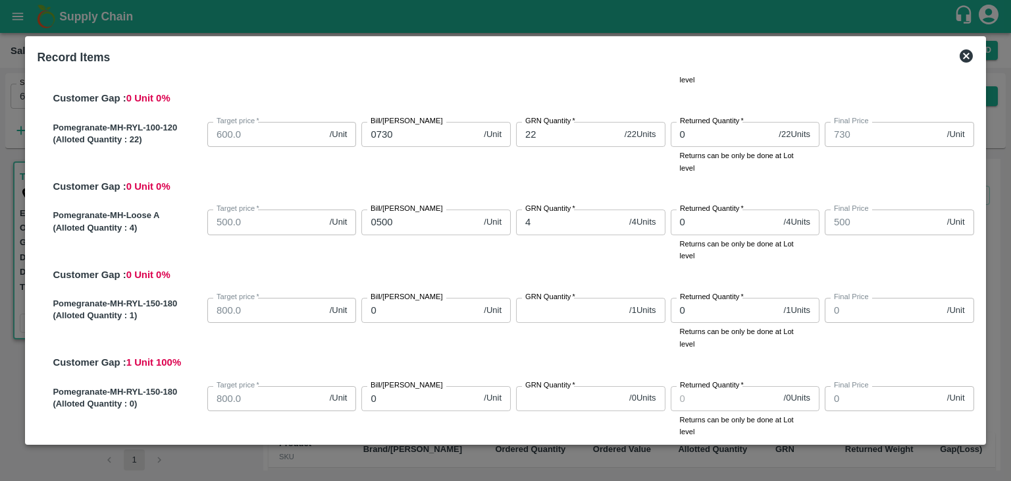
scroll to position [444, 0]
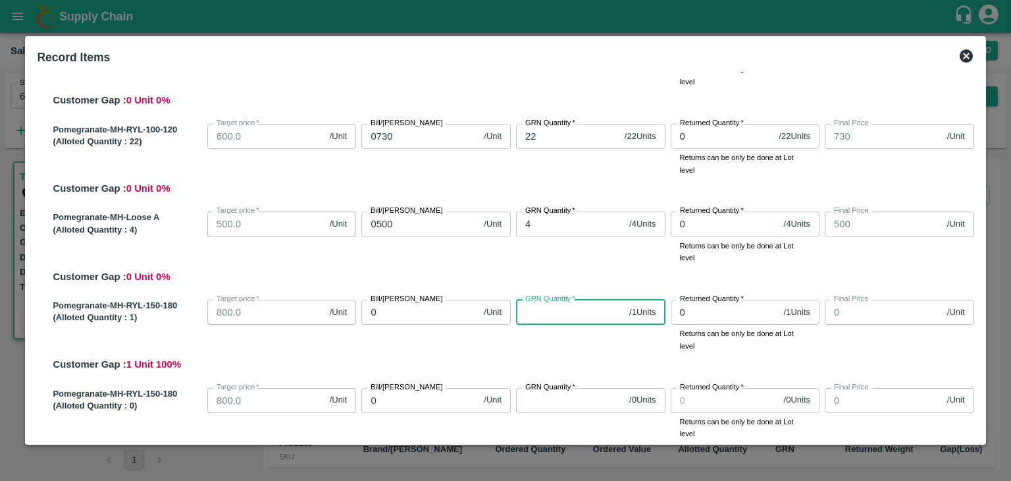
click at [539, 310] on input "GRN Quantity   *" at bounding box center [570, 312] width 108 height 25
type input "1"
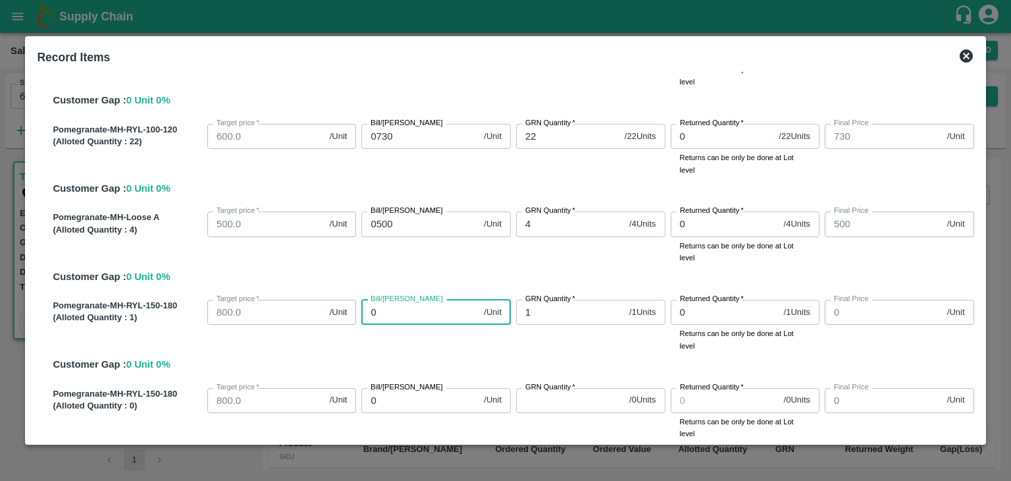
click at [380, 310] on input "0" at bounding box center [419, 312] width 117 height 25
type input "08"
type input "8"
type input "080"
type input "80"
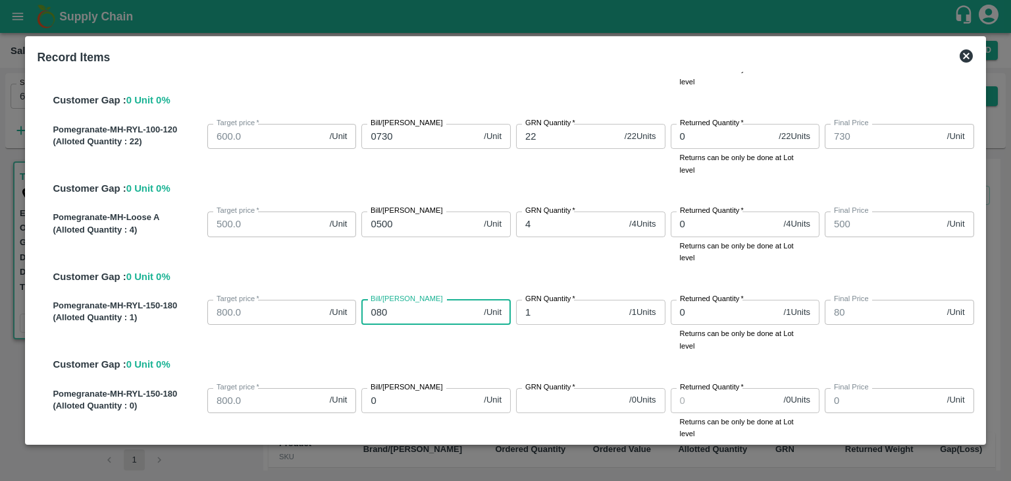
type input "0800"
type input "800"
type input "0800"
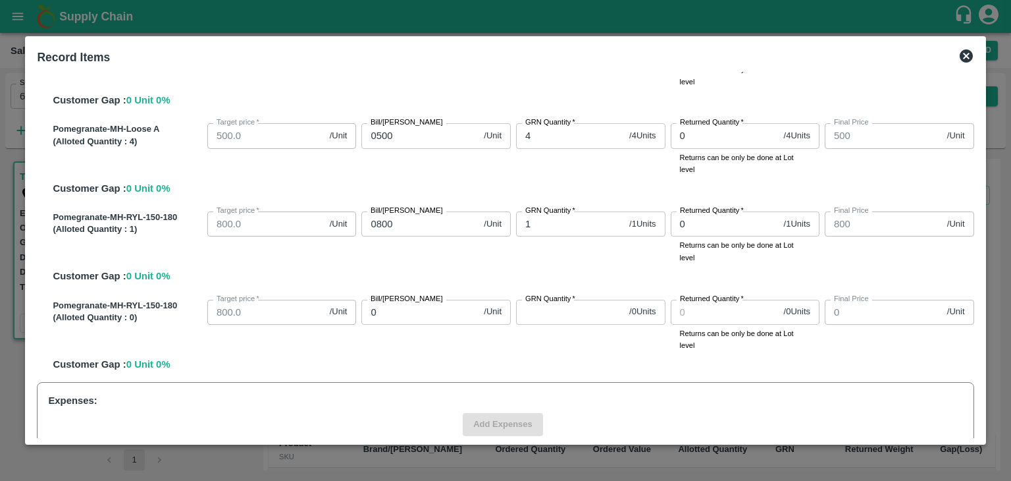
scroll to position [622, 0]
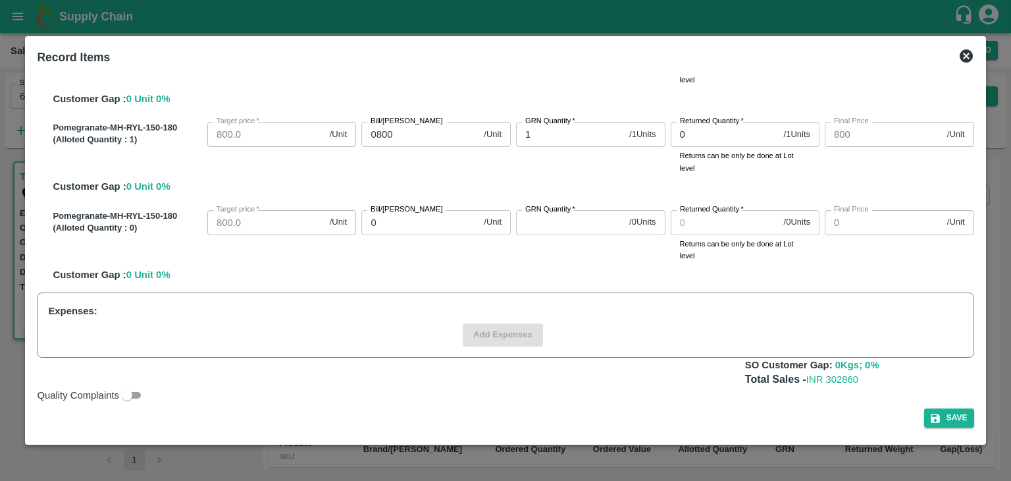
click at [826, 396] on div "Quality Complaints" at bounding box center [503, 392] width 942 height 21
click at [101, 311] on div "Expenses: Add Expenses" at bounding box center [505, 324] width 937 height 65
click at [485, 343] on span "Add Expenses" at bounding box center [503, 334] width 80 height 23
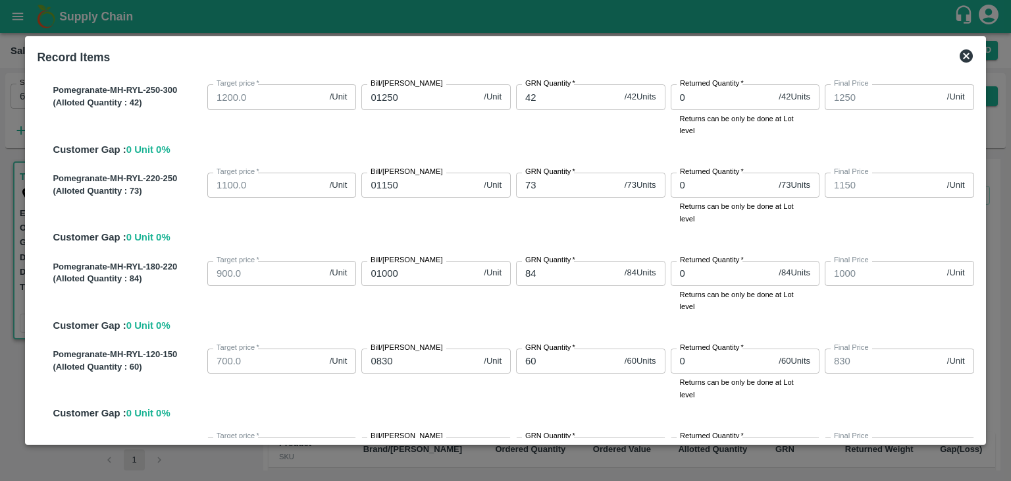
scroll to position [0, 0]
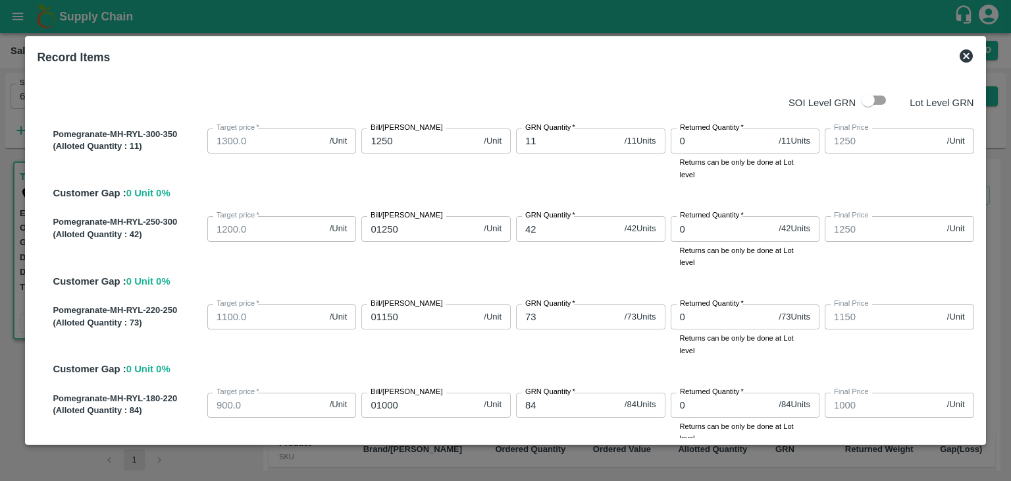
click at [878, 101] on input "checkbox" at bounding box center [868, 100] width 75 height 25
checkbox input "true"
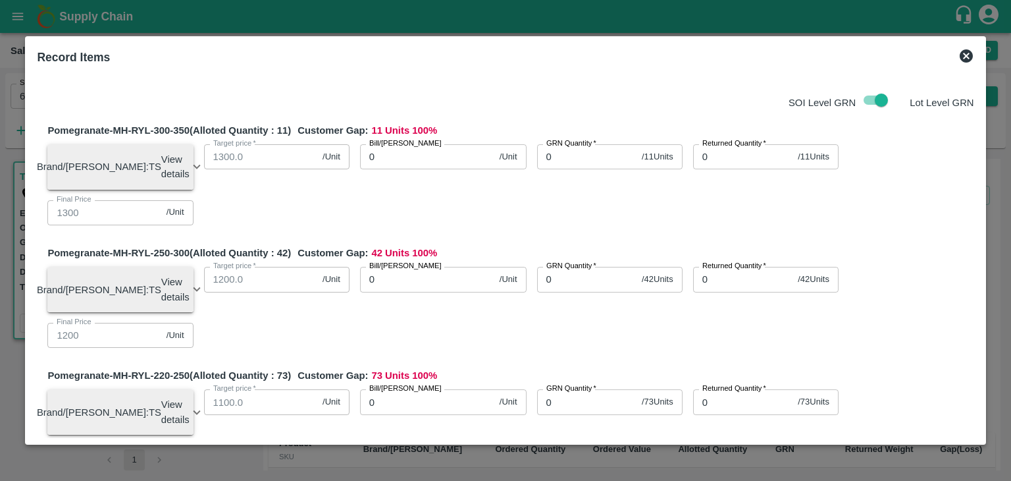
drag, startPoint x: 979, startPoint y: 122, endPoint x: 978, endPoint y: 161, distance: 38.8
click at [978, 161] on div "SOI Level GRN Lot Level GRN Pomegranate-MH-RYL-300-350 (Alloted Quantity : 11 )…" at bounding box center [505, 255] width 947 height 367
click at [387, 157] on input "0" at bounding box center [427, 156] width 134 height 25
click at [557, 159] on input "0" at bounding box center [586, 156] width 99 height 25
type input "01"
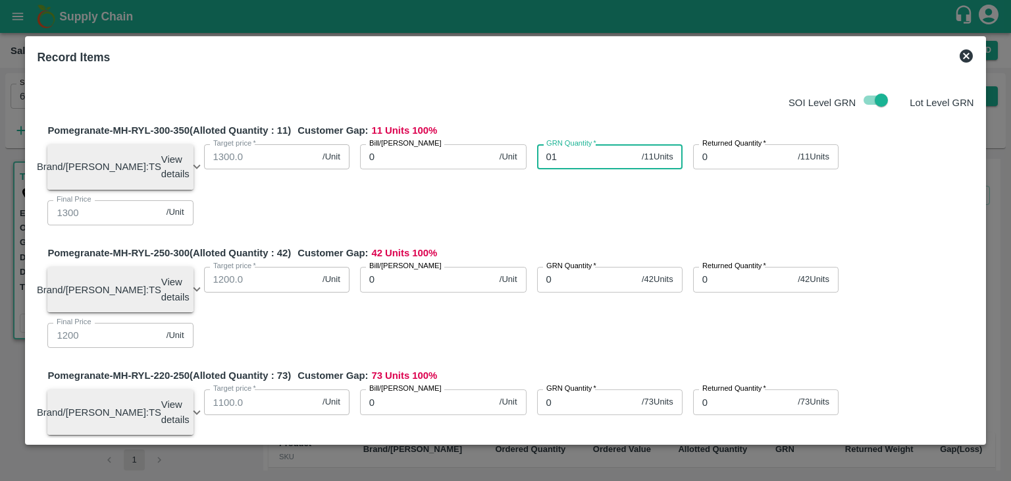
type input "0"
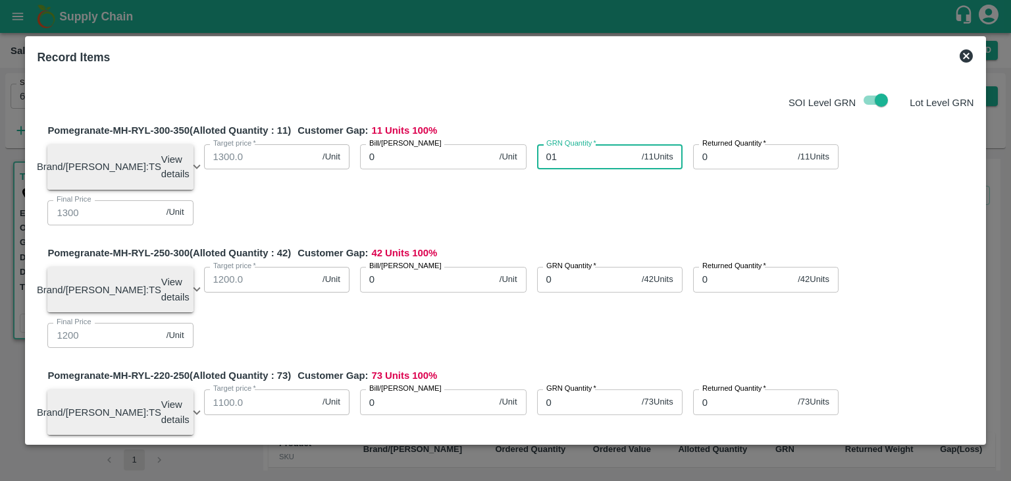
type input "0"
type input "011"
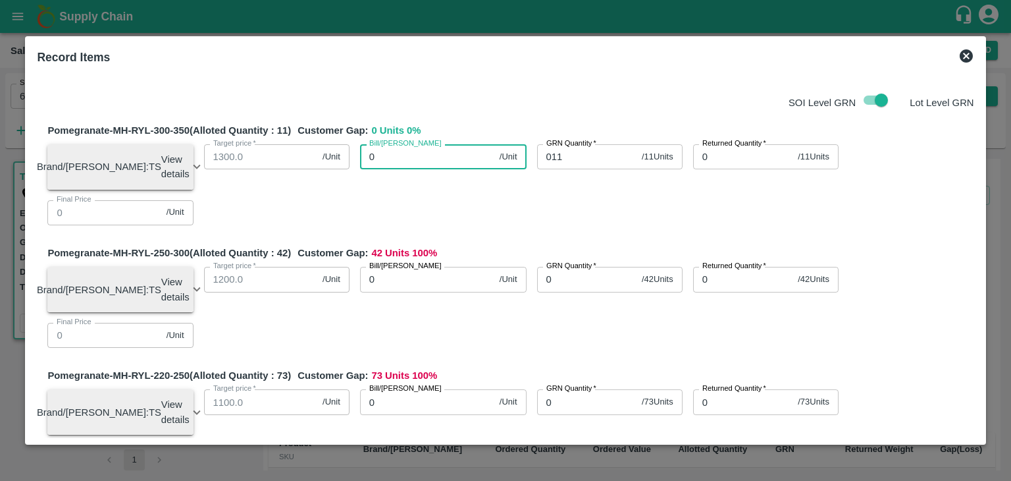
click at [398, 155] on input "0" at bounding box center [427, 156] width 134 height 25
type input "01"
type input "1"
type input "012"
type input "12"
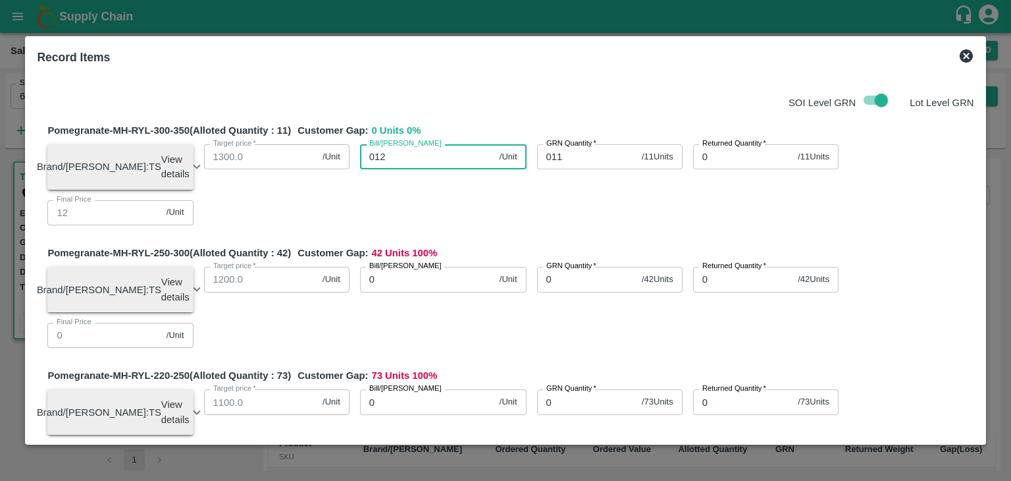
type input "0125"
type input "125"
type input "01250"
type input "1250"
type input "01250"
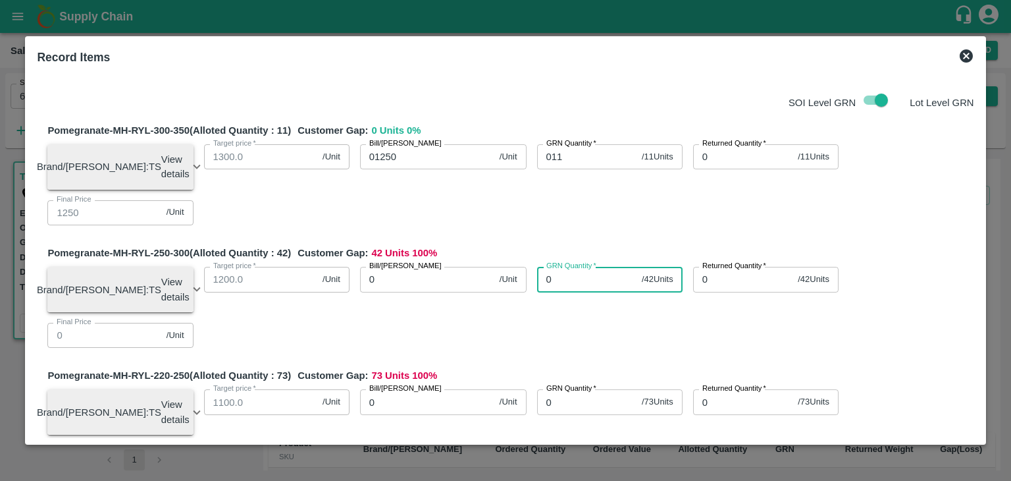
click at [545, 286] on input "0" at bounding box center [586, 279] width 99 height 25
type input "042"
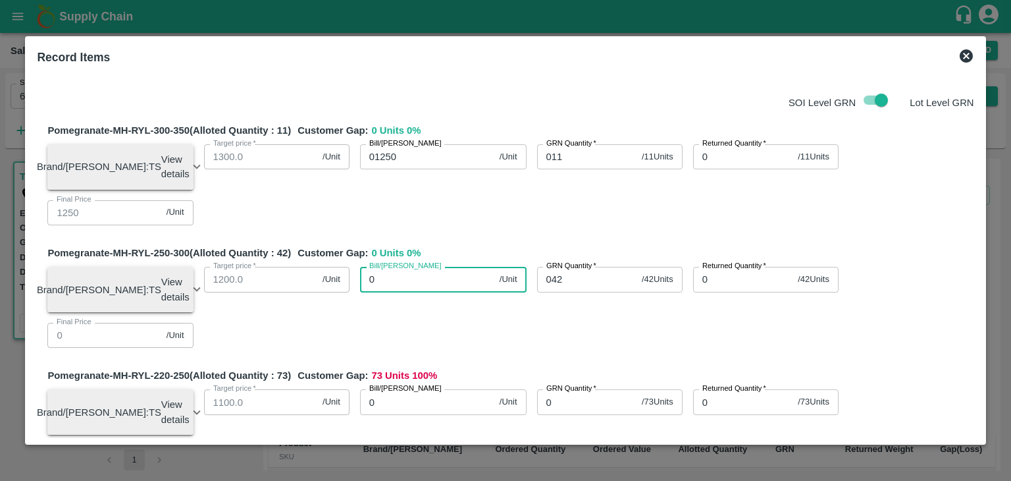
click at [403, 282] on input "0" at bounding box center [427, 279] width 134 height 25
type input "01"
type input "1"
type input "012"
type input "12"
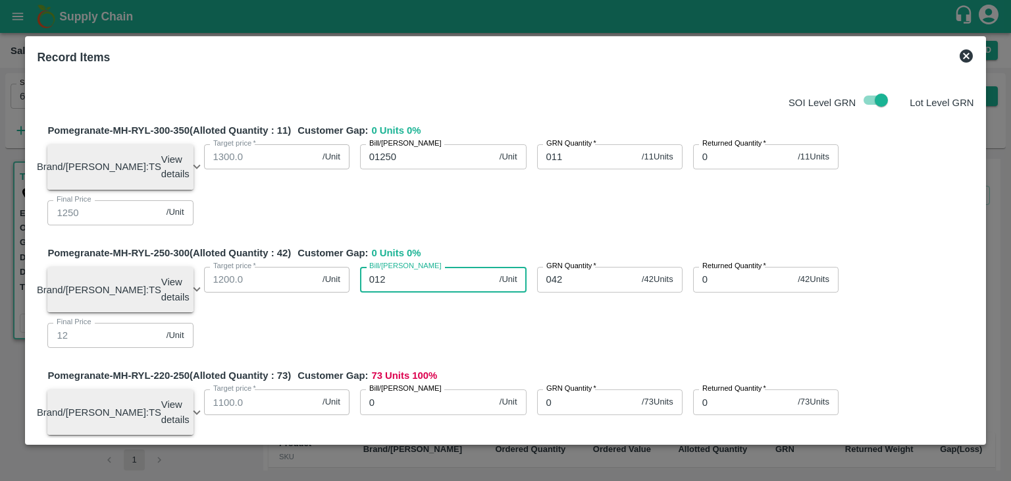
type input "0125"
type input "125"
type input "01250"
type input "1250"
type input "01250"
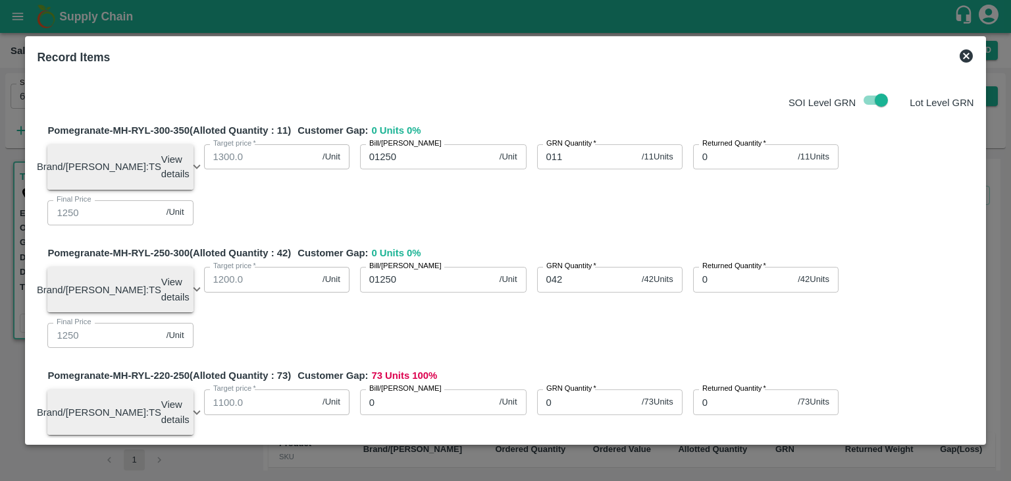
drag, startPoint x: 980, startPoint y: 132, endPoint x: 978, endPoint y: 117, distance: 15.9
click at [978, 117] on div "Record Items SOI Level GRN Lot Level GRN Pomegranate-MH-RYL-300-350 (Alloted Qu…" at bounding box center [505, 240] width 960 height 409
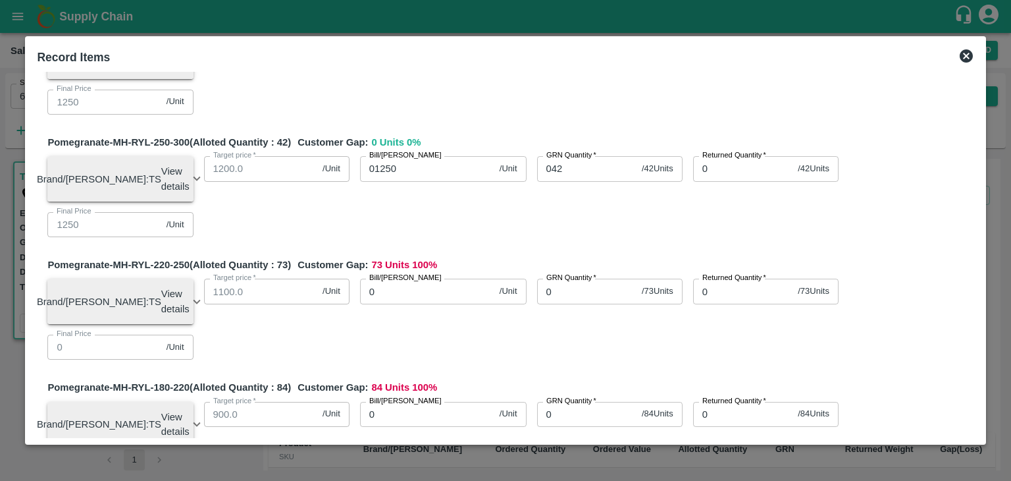
scroll to position [113, 0]
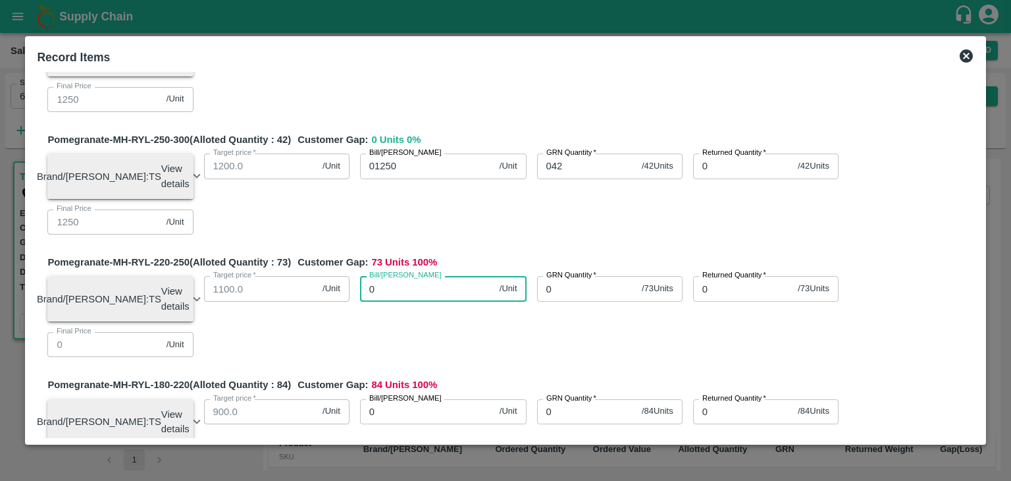
click at [390, 296] on input "0" at bounding box center [427, 288] width 134 height 25
type input "011"
type input "11"
type input "0115"
type input "115"
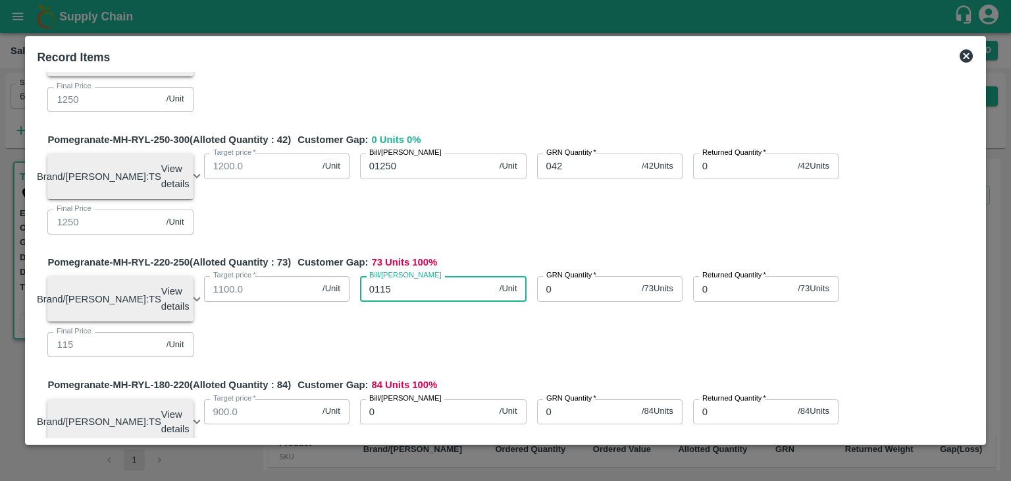
type input "01150"
type input "1150"
type input "01150"
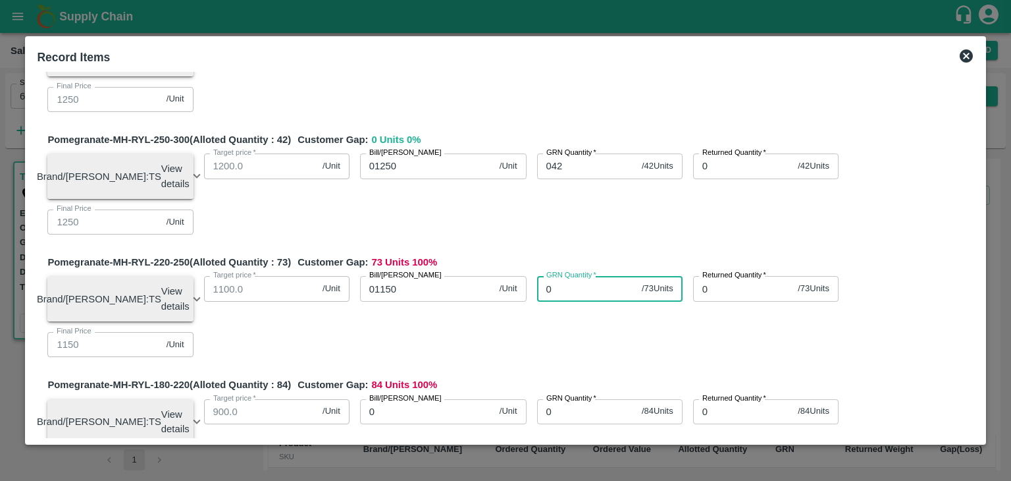
click at [559, 299] on input "0" at bounding box center [586, 288] width 99 height 25
type input "073"
click at [494, 350] on div "Brand/[PERSON_NAME]: TS View details Lot ID: 4771433 Age in days: 9 Average wei…" at bounding box center [505, 311] width 937 height 92
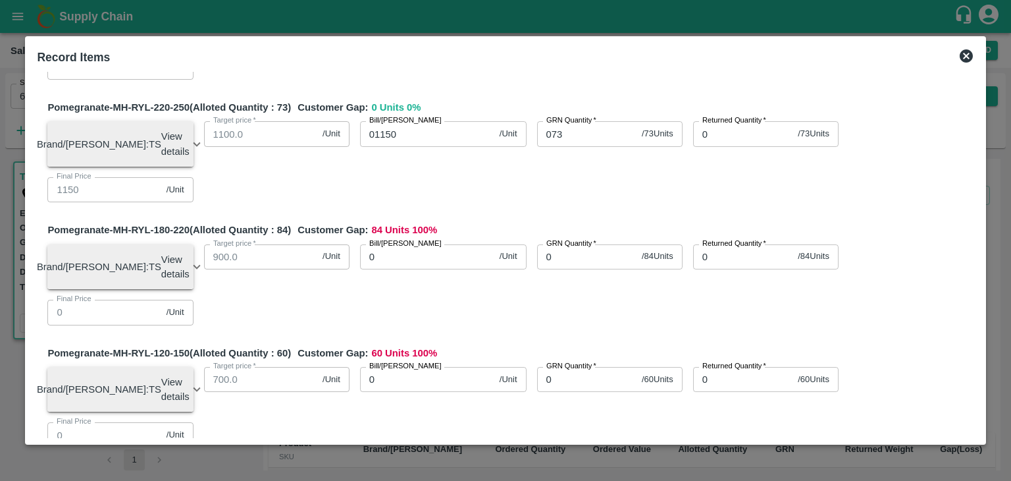
scroll to position [274, 0]
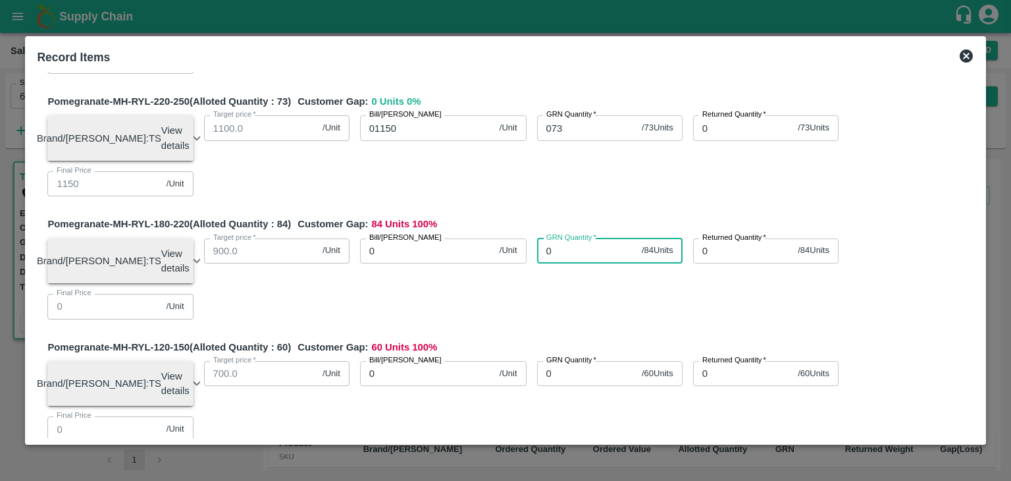
click at [556, 263] on input "0" at bounding box center [586, 250] width 99 height 25
type input "084"
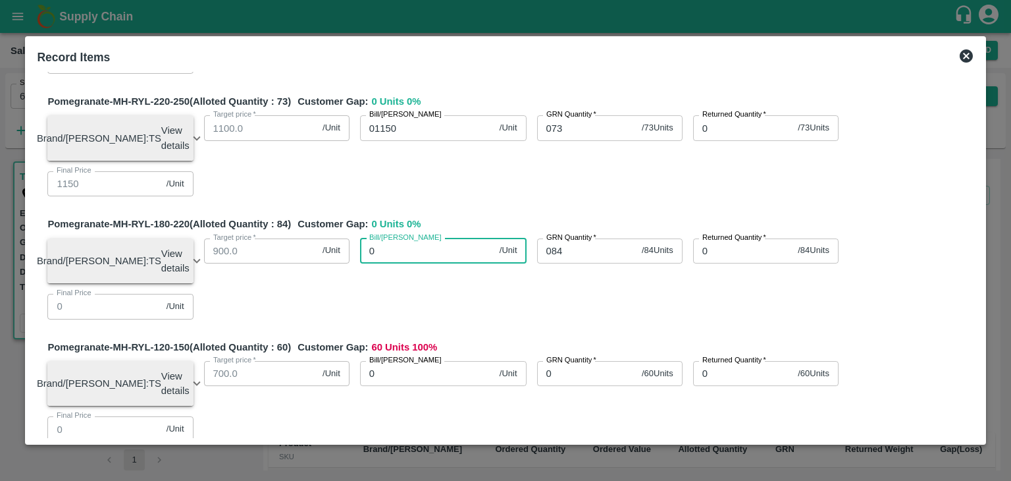
click at [395, 263] on input "0" at bounding box center [427, 250] width 134 height 25
type input "01"
type input "1"
type input "010"
type input "10"
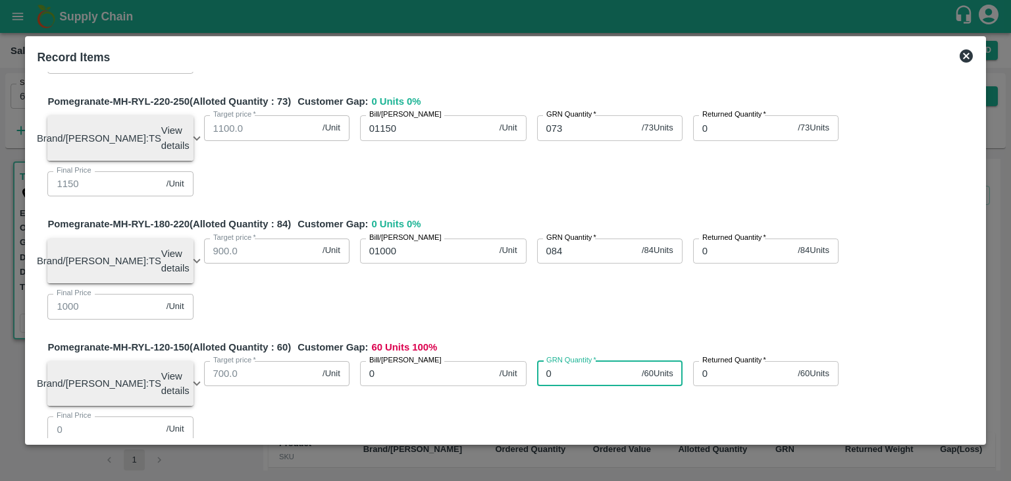
click at [561, 386] on input "0" at bounding box center [586, 373] width 99 height 25
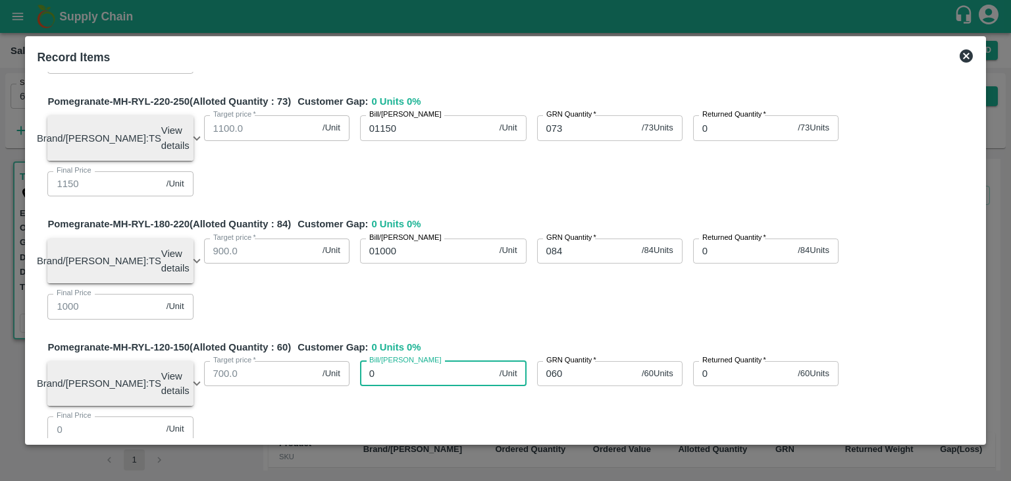
click at [380, 386] on input "0" at bounding box center [427, 373] width 134 height 25
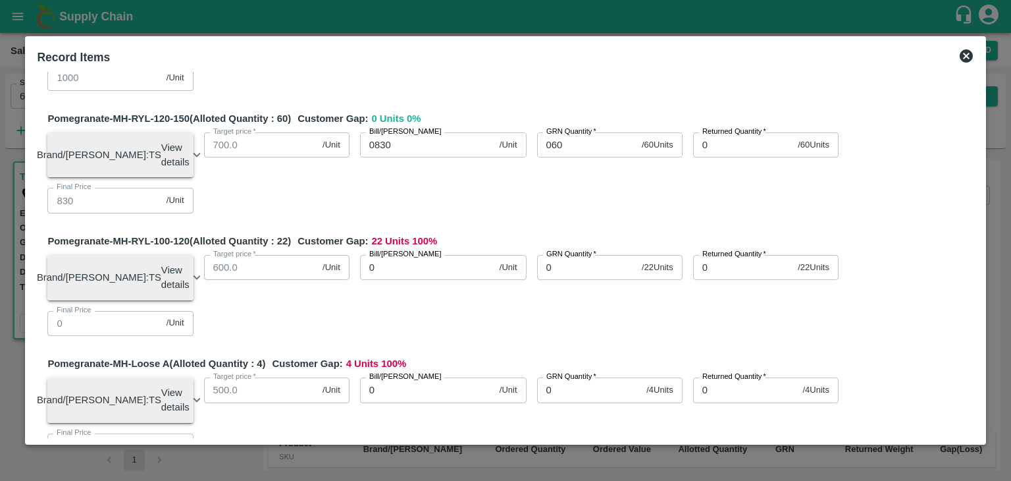
scroll to position [503, 0]
click at [554, 279] on input "0" at bounding box center [586, 266] width 99 height 25
click at [384, 279] on input "0" at bounding box center [427, 266] width 134 height 25
click at [564, 402] on input "0" at bounding box center [589, 389] width 105 height 25
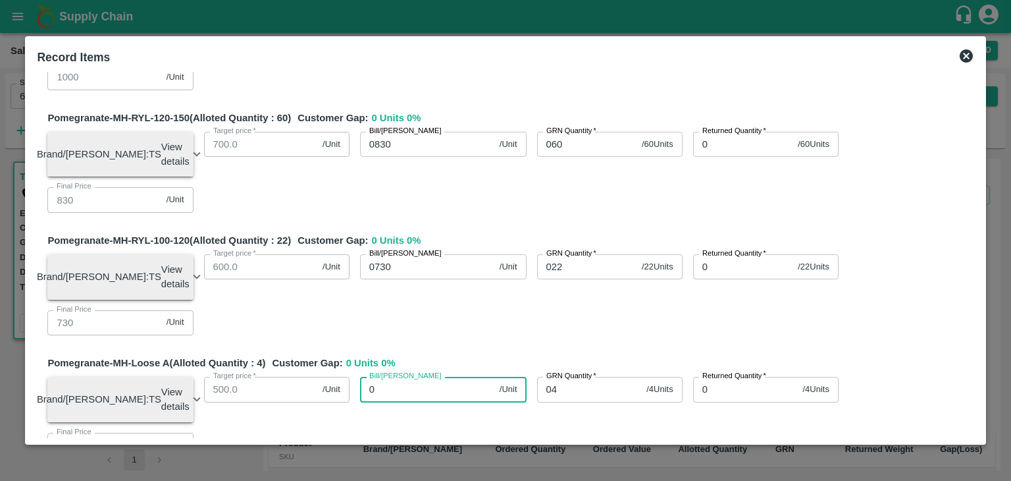
click at [400, 402] on input "0" at bounding box center [427, 389] width 134 height 25
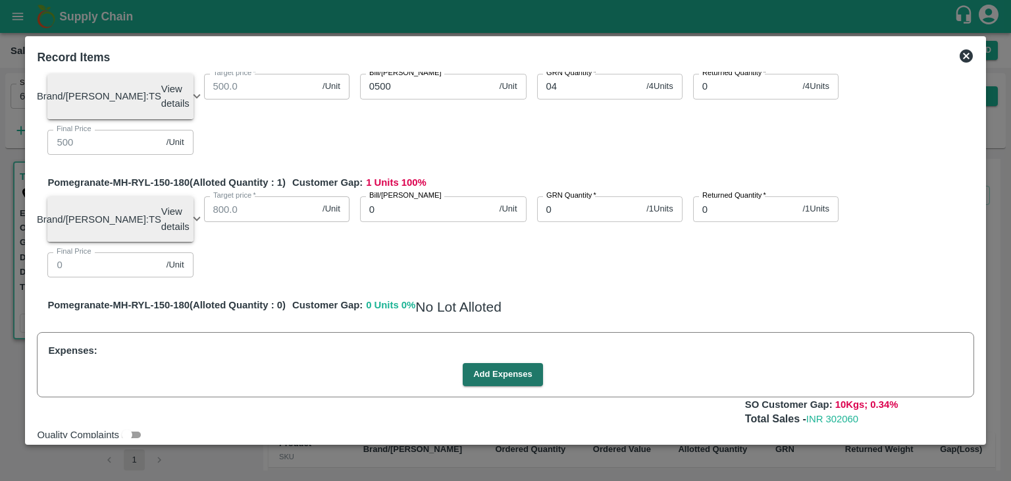
scroll to position [809, 0]
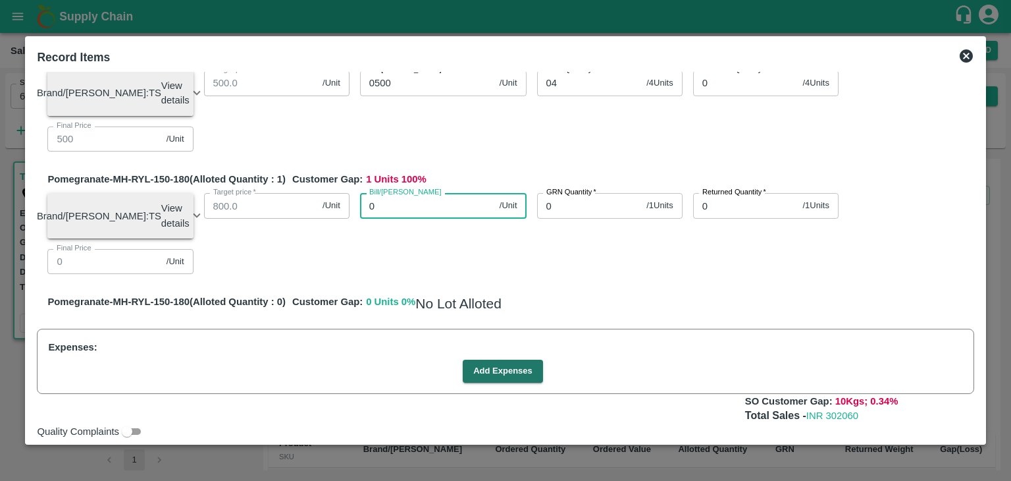
click at [398, 218] on input "0" at bounding box center [427, 205] width 134 height 25
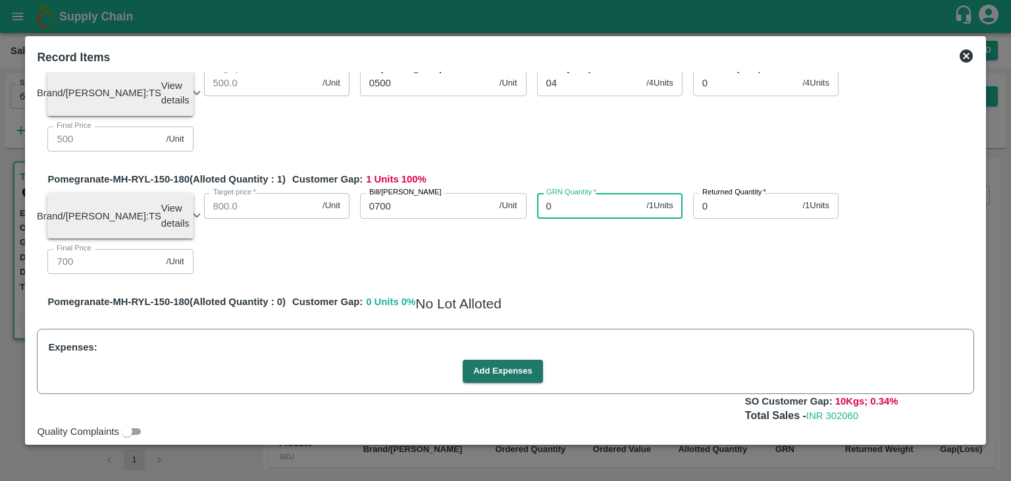
click at [551, 218] on input "0" at bounding box center [589, 205] width 105 height 25
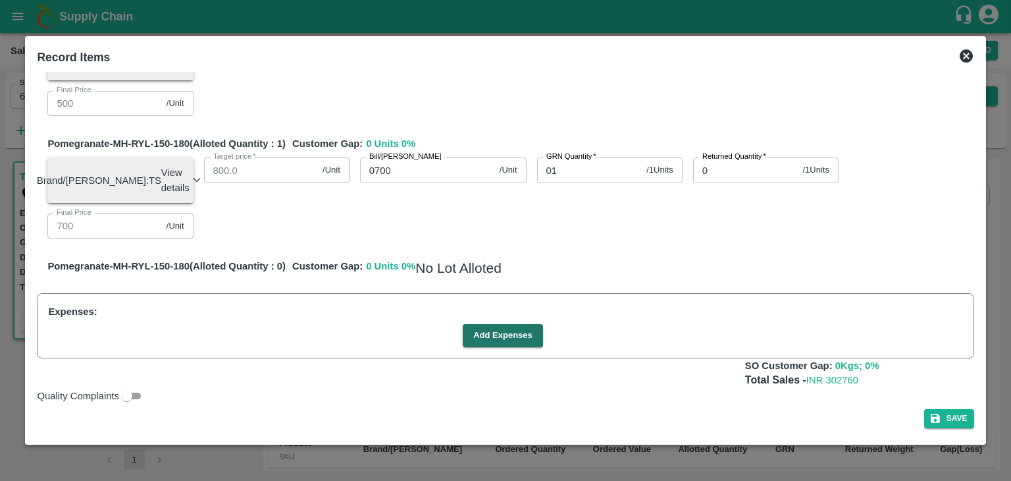
scroll to position [885, 0]
click at [490, 333] on button "Add Expenses" at bounding box center [503, 335] width 80 height 23
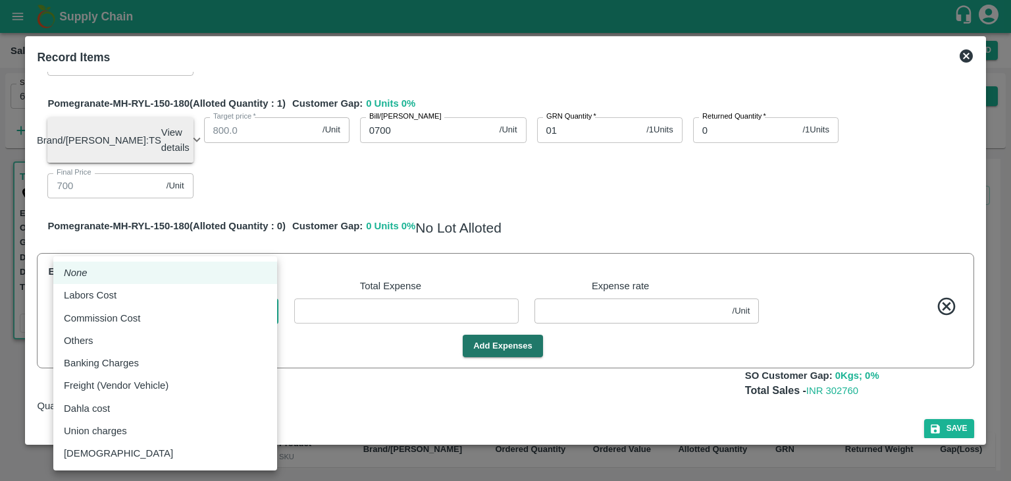
click at [150, 353] on body "Supply Chain Sales Orders Direct Customer Add SO ID 605373 SO ID Start Date Sta…" at bounding box center [505, 240] width 1011 height 481
click at [126, 319] on p "Commission Cost" at bounding box center [102, 318] width 76 height 14
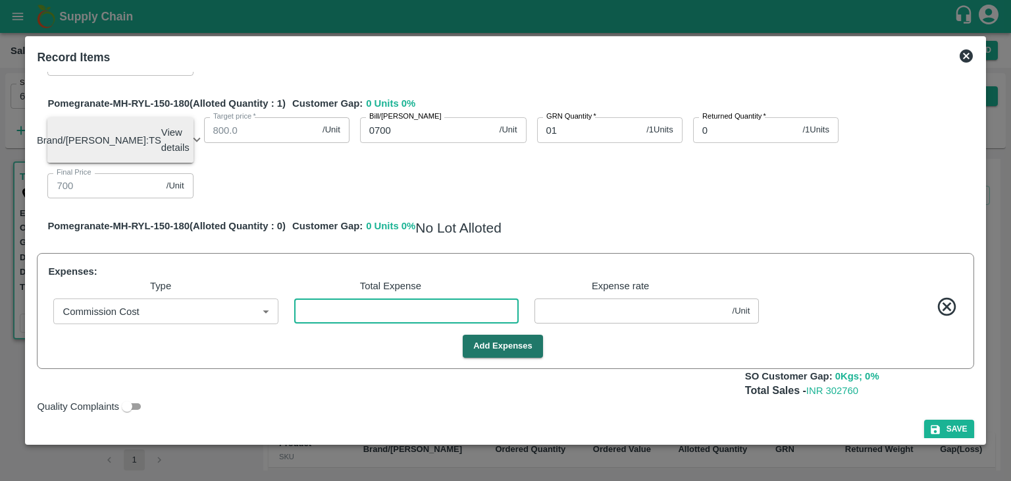
click at [379, 323] on input "number" at bounding box center [406, 310] width 224 height 25
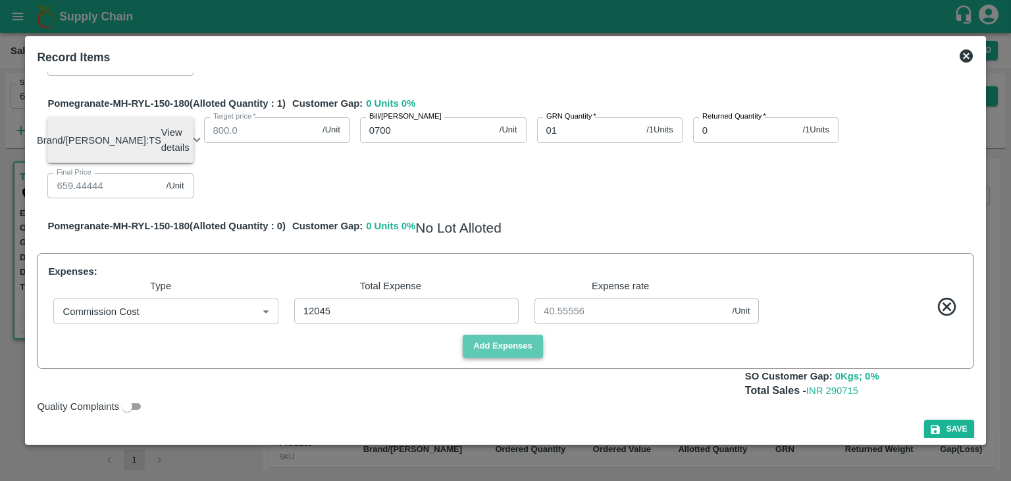
click at [487, 357] on button "Add Expenses" at bounding box center [503, 345] width 80 height 23
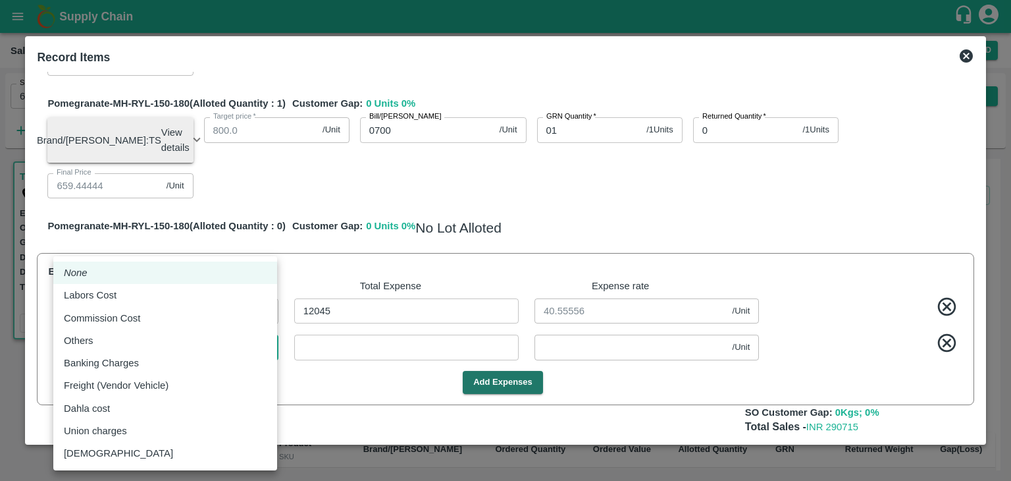
click at [188, 381] on body "Supply Chain Sales Orders Direct Customer Add SO ID 605373 SO ID Start Date Sta…" at bounding box center [505, 240] width 1011 height 481
click at [139, 292] on div "Labors Cost" at bounding box center [165, 295] width 203 height 14
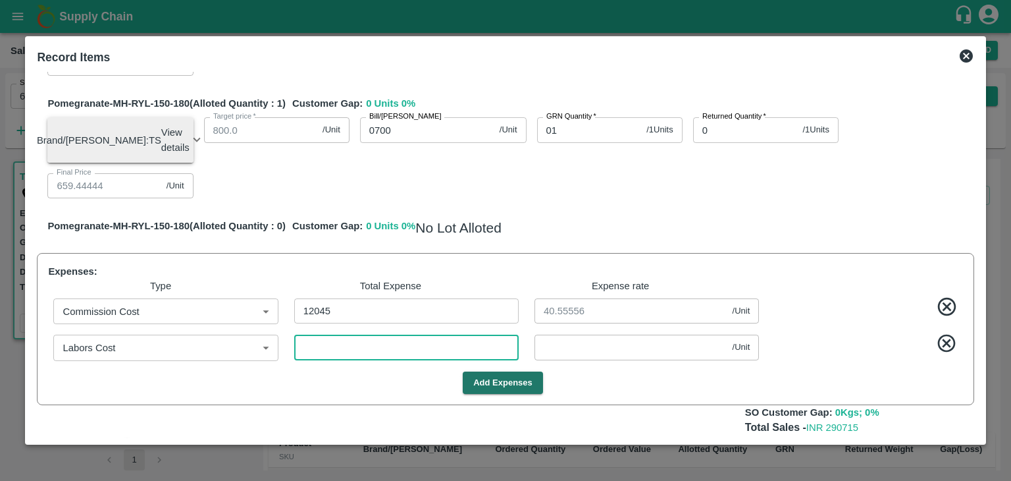
click at [327, 359] on input "number" at bounding box center [406, 346] width 224 height 25
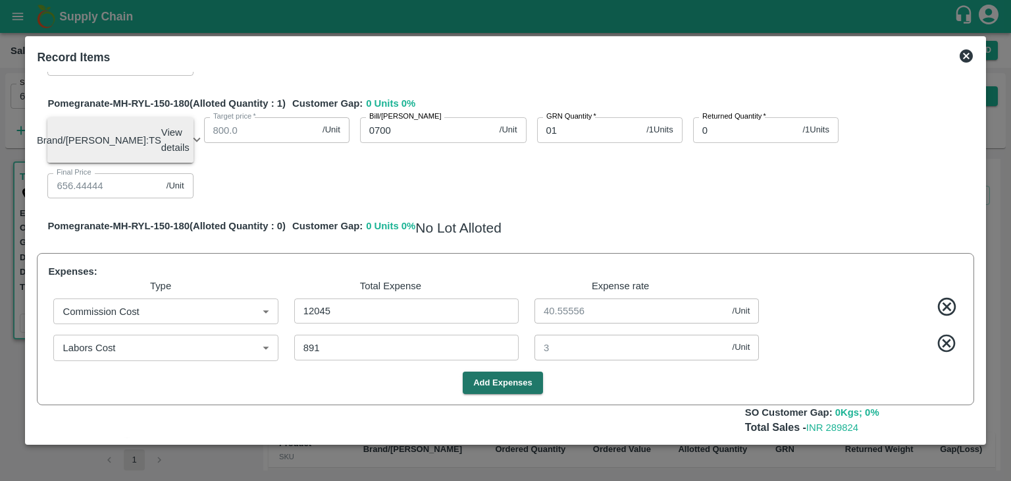
scroll to position [972, 0]
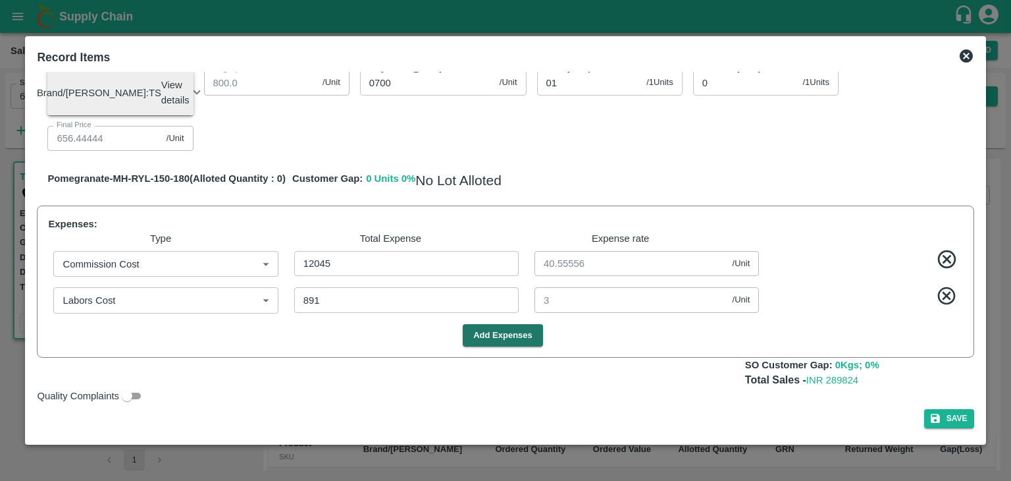
click at [866, 413] on div "Save" at bounding box center [505, 418] width 937 height 19
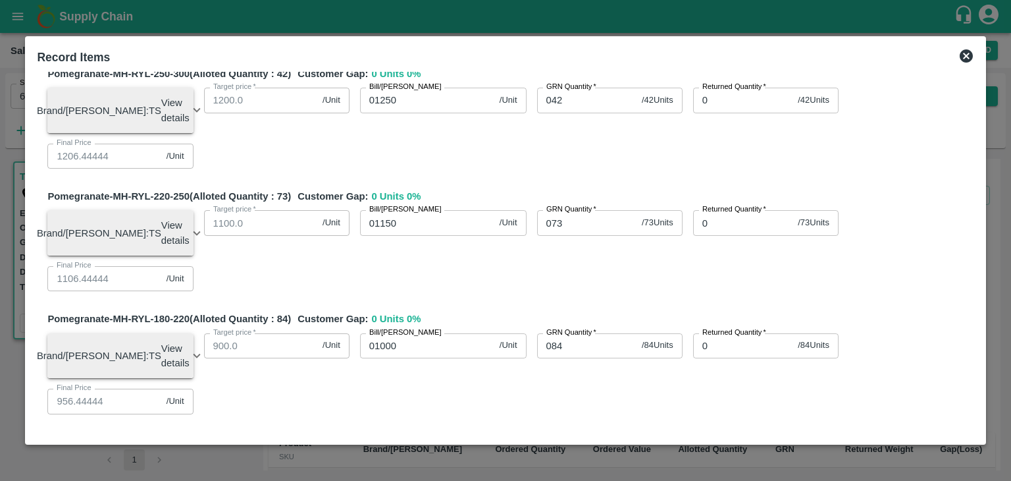
scroll to position [182, 0]
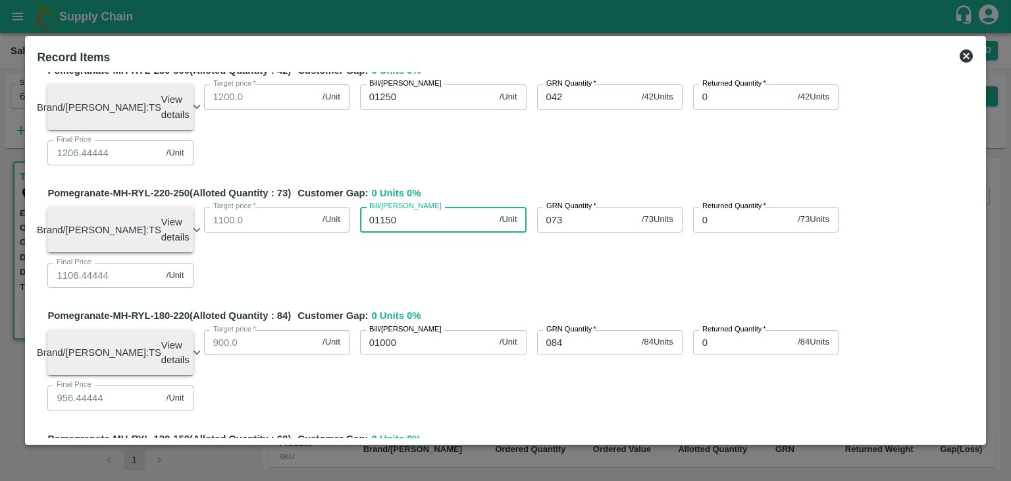
click at [398, 228] on input "01150" at bounding box center [427, 219] width 134 height 25
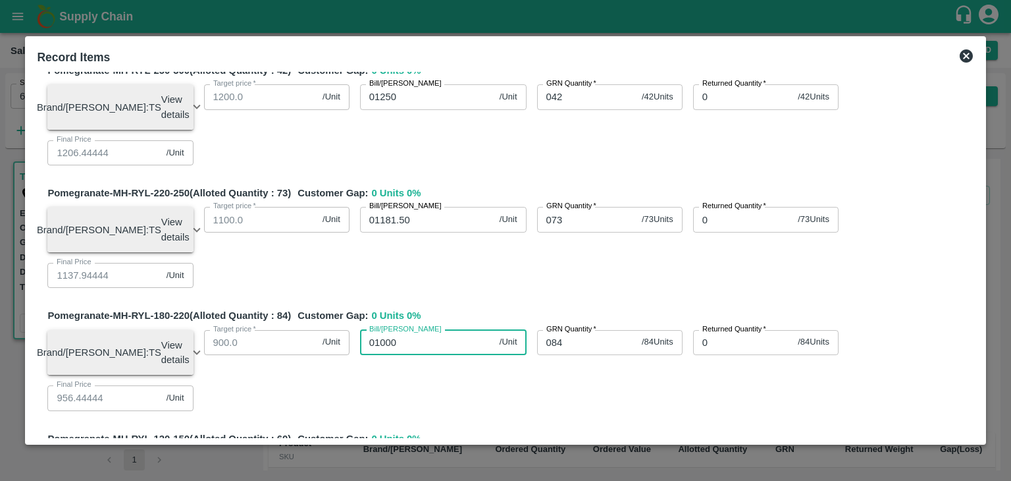
click at [400, 354] on input "01000" at bounding box center [427, 342] width 134 height 25
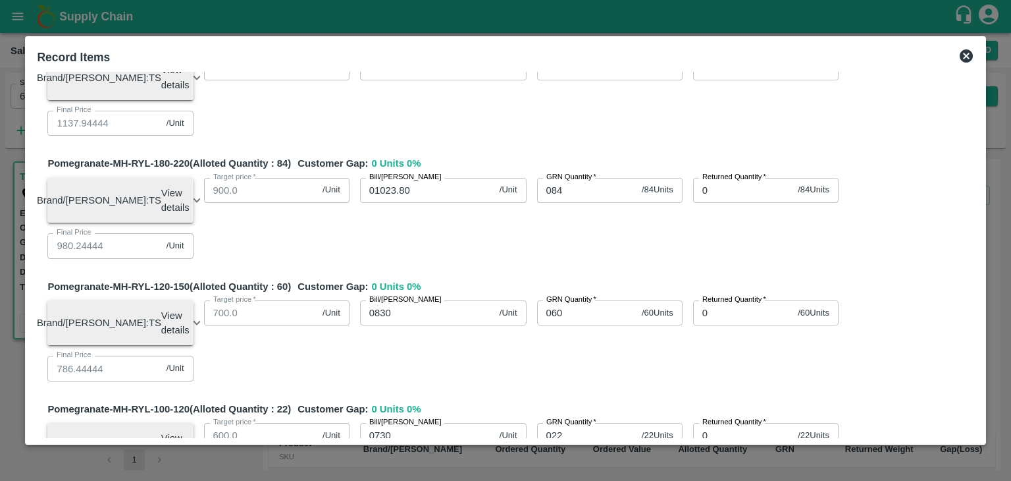
scroll to position [375, 0]
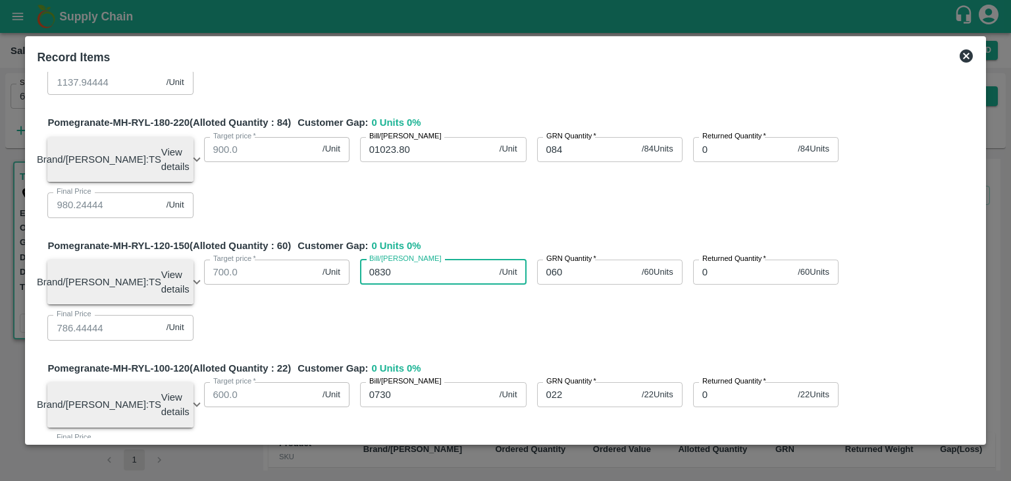
click at [395, 284] on input "0830" at bounding box center [427, 271] width 134 height 25
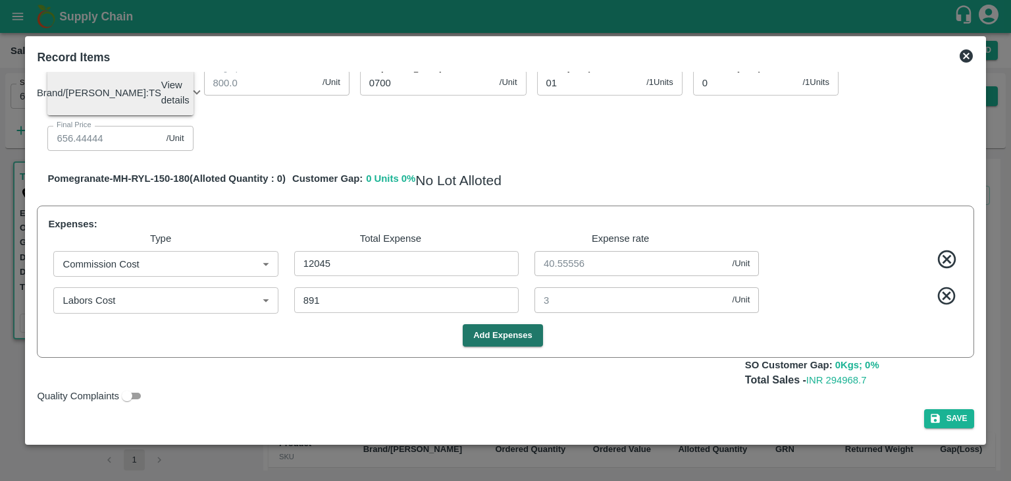
scroll to position [959, 0]
click at [977, 333] on div "SOI Level GRN Lot Level GRN Pomegranate-MH-RYL-300-350 (Alloted Quantity : 11 )…" at bounding box center [505, 255] width 947 height 367
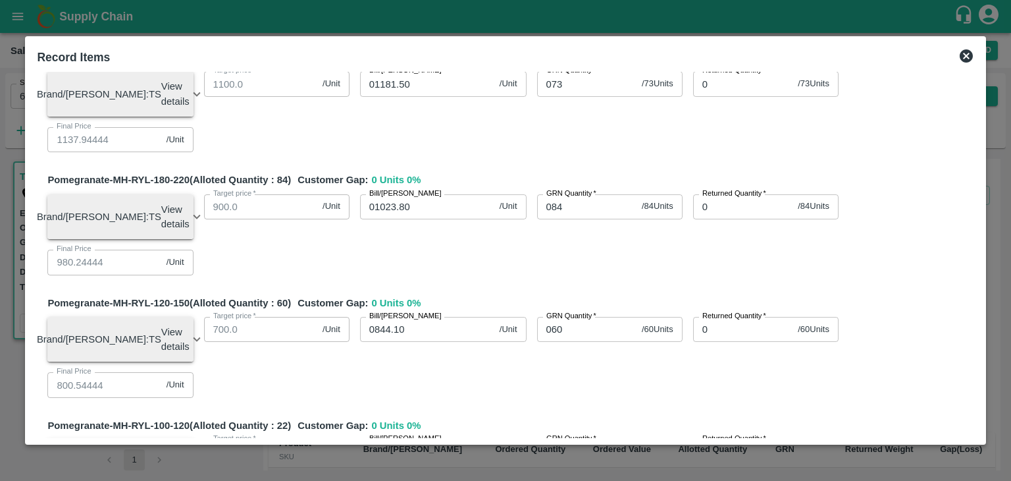
scroll to position [0, 0]
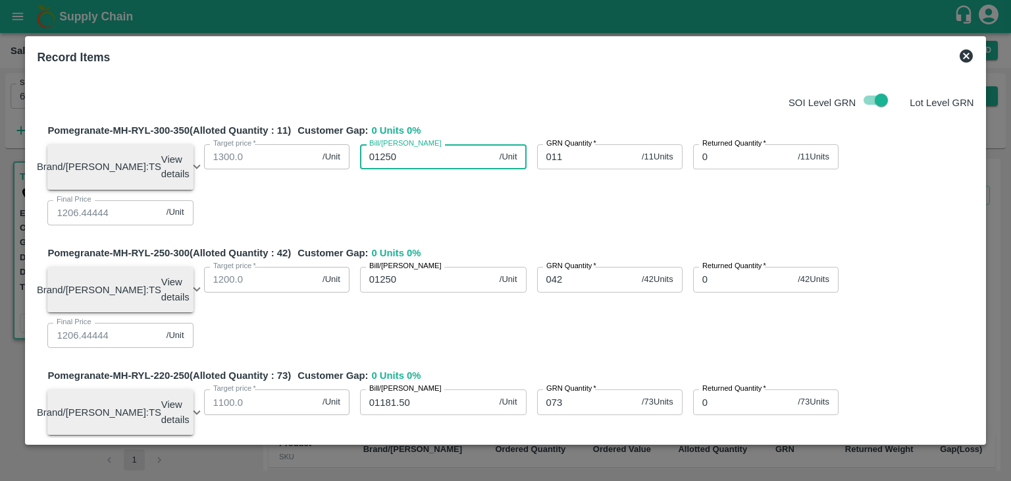
click at [397, 155] on input "01250" at bounding box center [427, 156] width 134 height 25
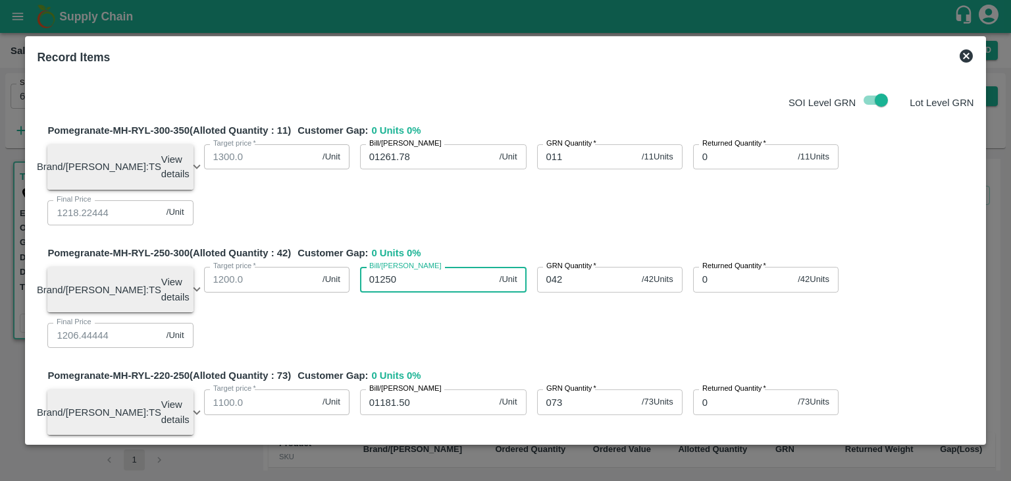
click at [395, 284] on input "01250" at bounding box center [427, 279] width 134 height 25
click at [409, 411] on input "01181.50" at bounding box center [427, 401] width 134 height 25
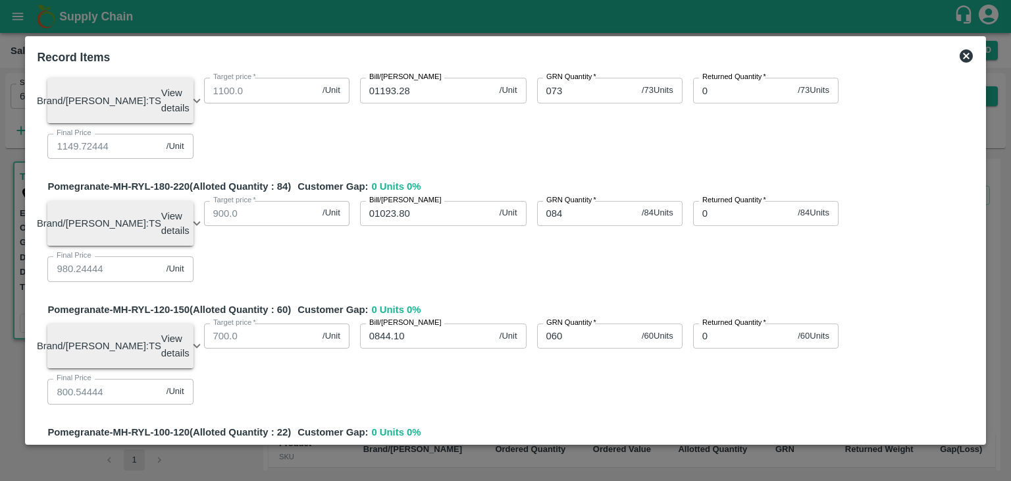
scroll to position [316, 0]
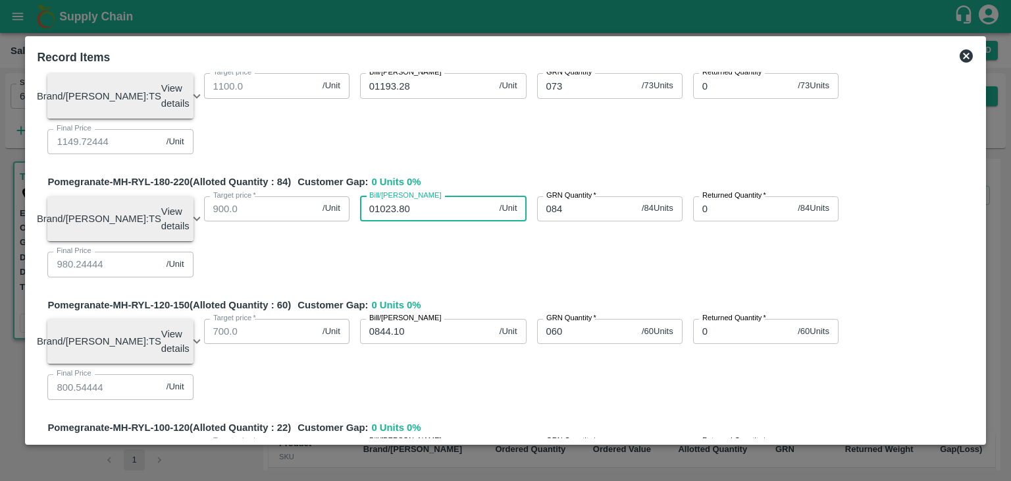
click at [416, 219] on input "01023.80" at bounding box center [427, 208] width 134 height 25
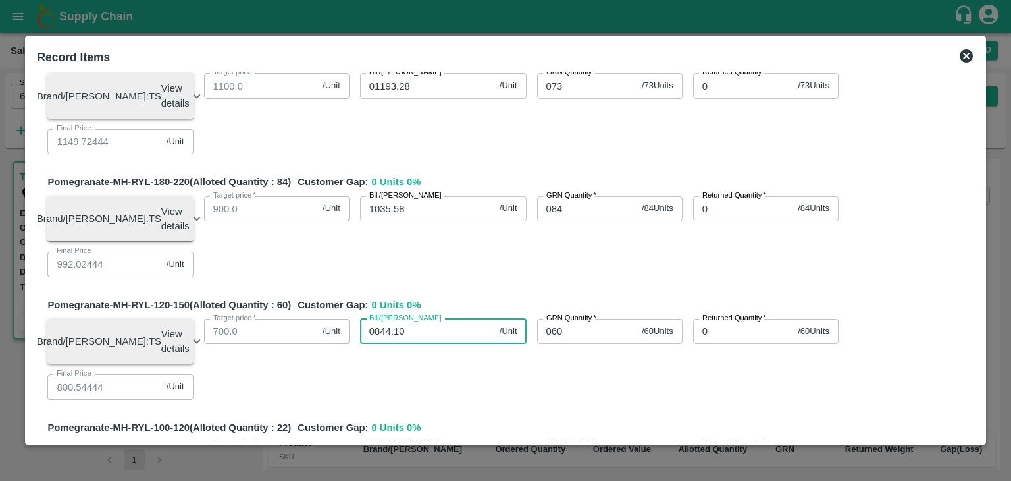
click at [413, 344] on input "0844.10" at bounding box center [427, 331] width 134 height 25
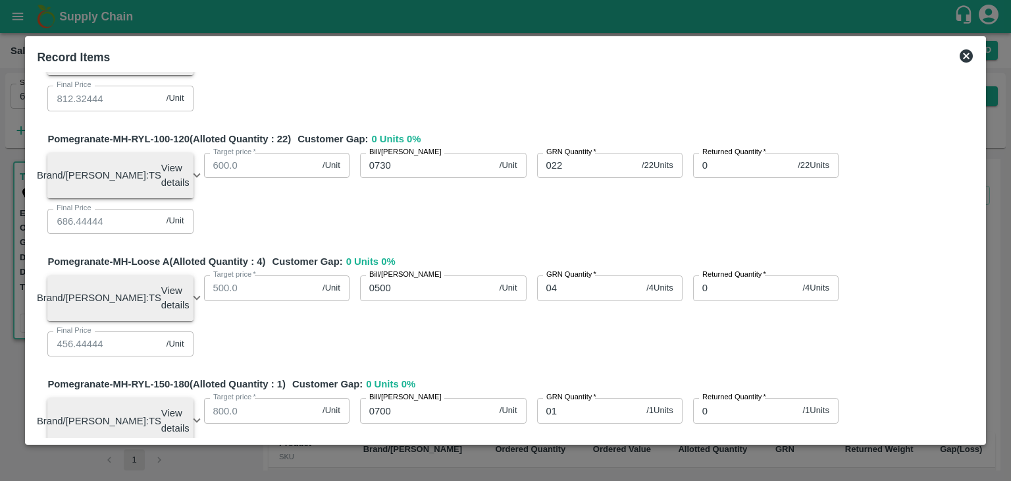
scroll to position [606, 0]
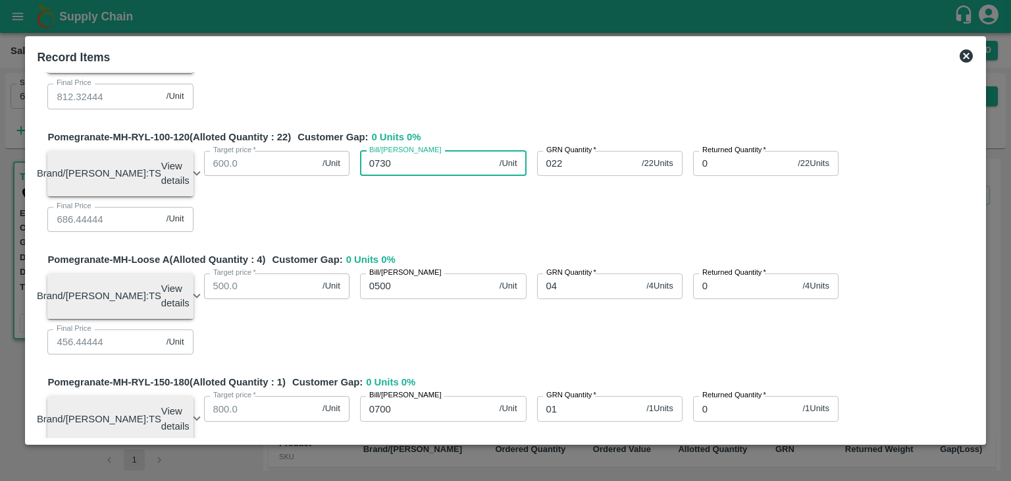
click at [404, 176] on input "0730" at bounding box center [427, 163] width 134 height 25
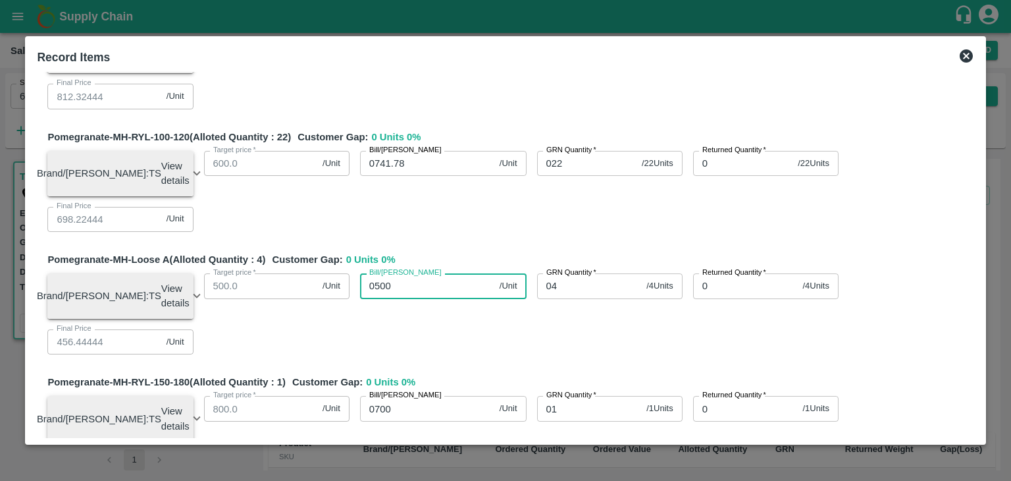
click at [395, 298] on input "0500" at bounding box center [427, 285] width 134 height 25
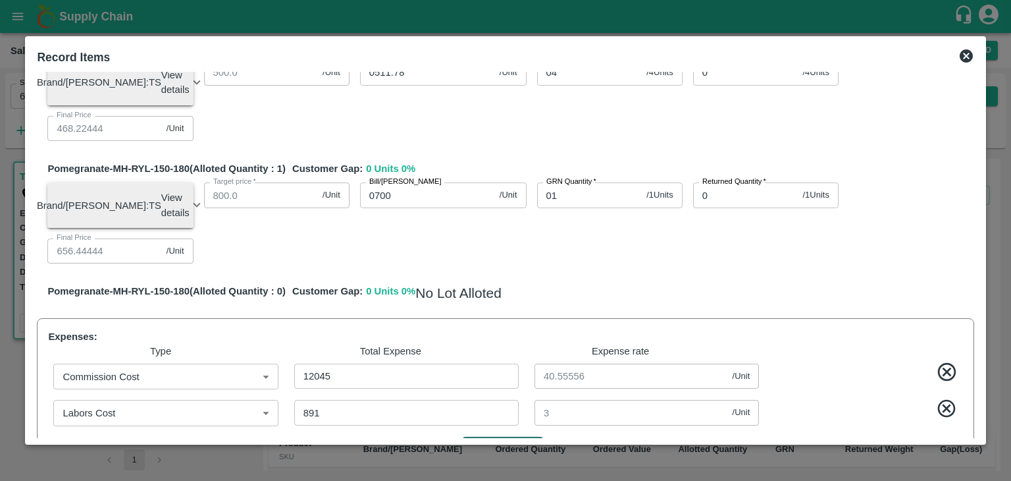
scroll to position [833, 0]
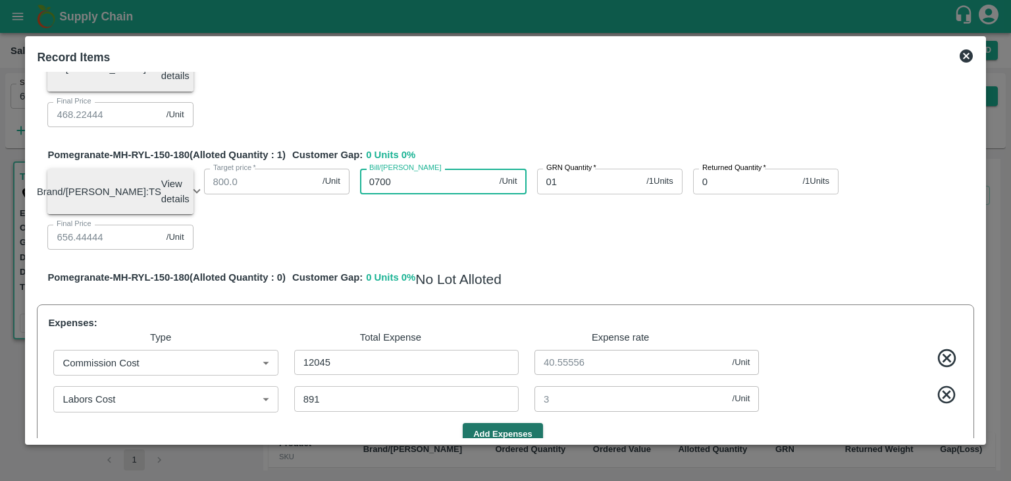
click at [392, 194] on input "0700" at bounding box center [427, 181] width 134 height 25
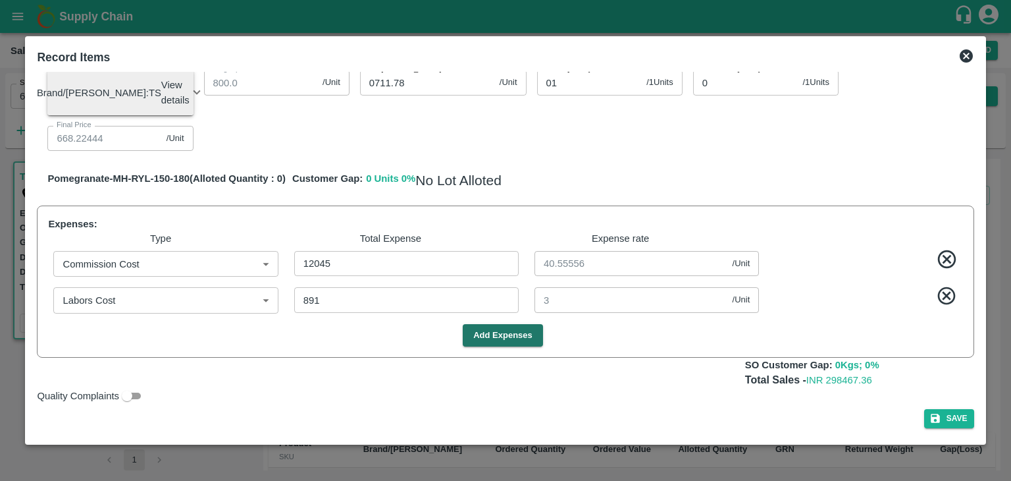
scroll to position [972, 0]
click at [870, 401] on div "Quality Complaints" at bounding box center [503, 392] width 942 height 21
click at [980, 76] on div "Record Items SOI Level GRN Lot Level GRN Pomegranate-MH-RYL-300-350 (Alloted Qu…" at bounding box center [505, 240] width 960 height 409
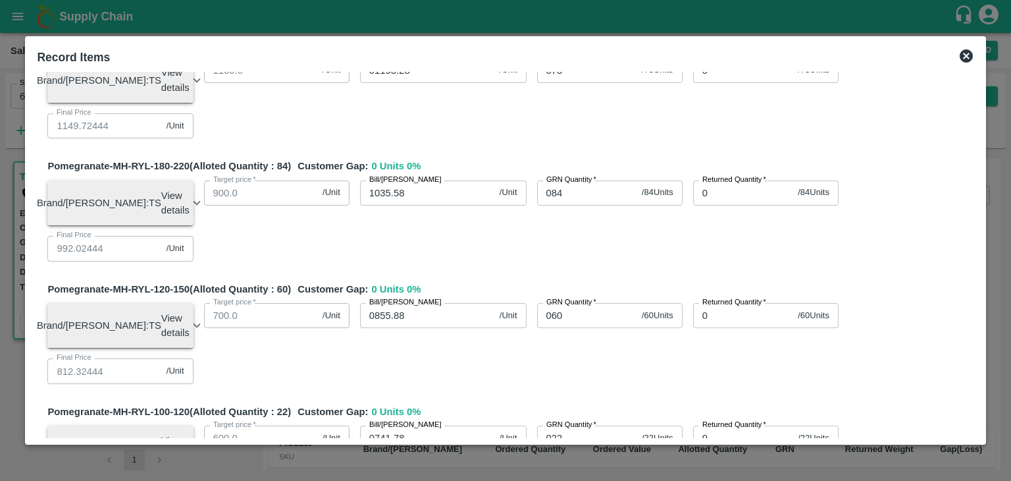
scroll to position [11, 0]
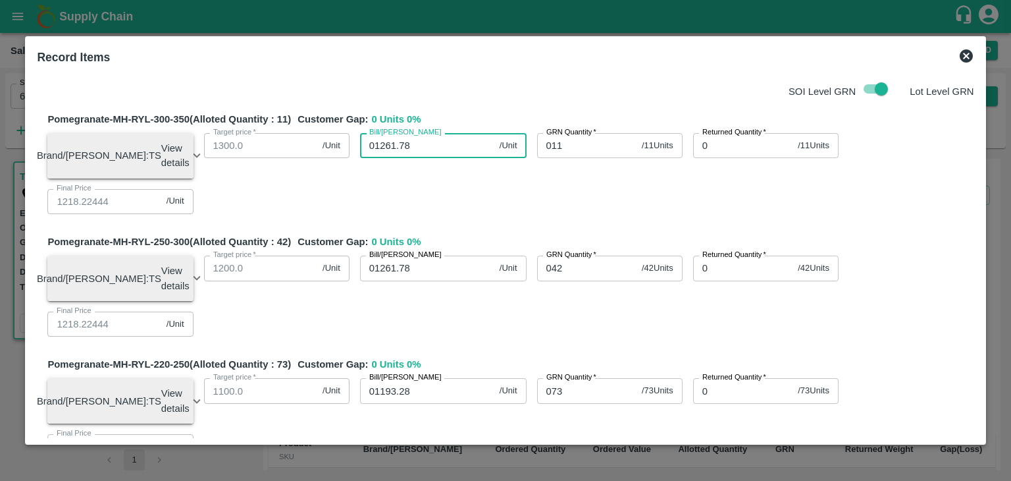
click at [410, 147] on input "01261.78" at bounding box center [427, 145] width 134 height 25
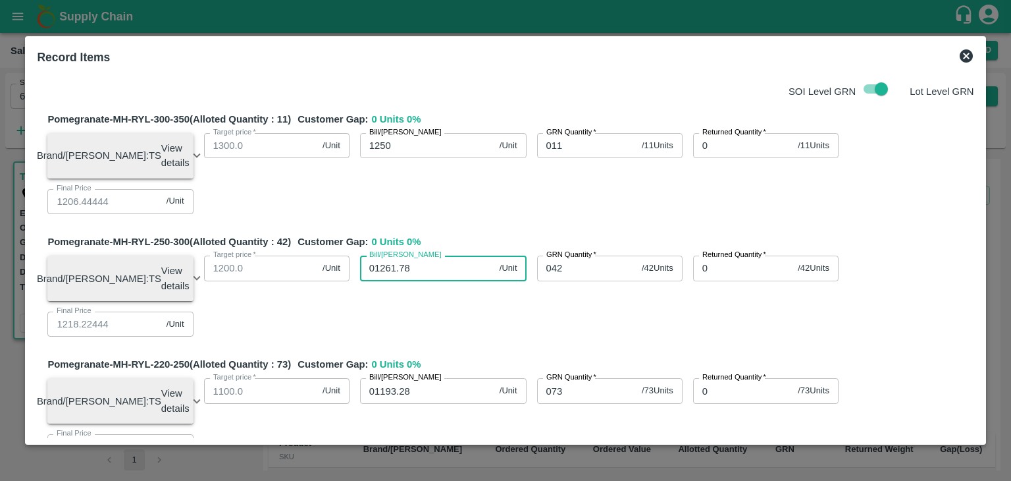
click at [428, 273] on input "01261.78" at bounding box center [427, 267] width 134 height 25
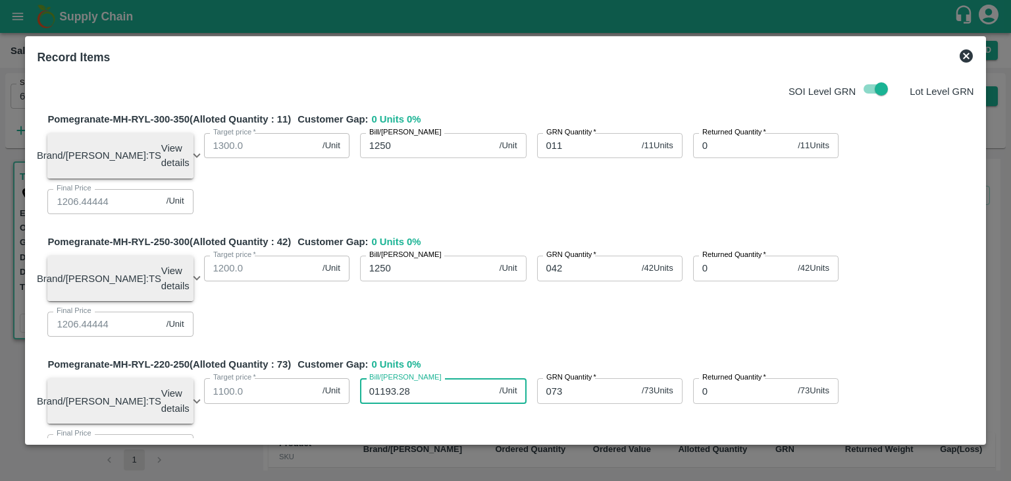
click at [418, 400] on input "01193.28" at bounding box center [427, 390] width 134 height 25
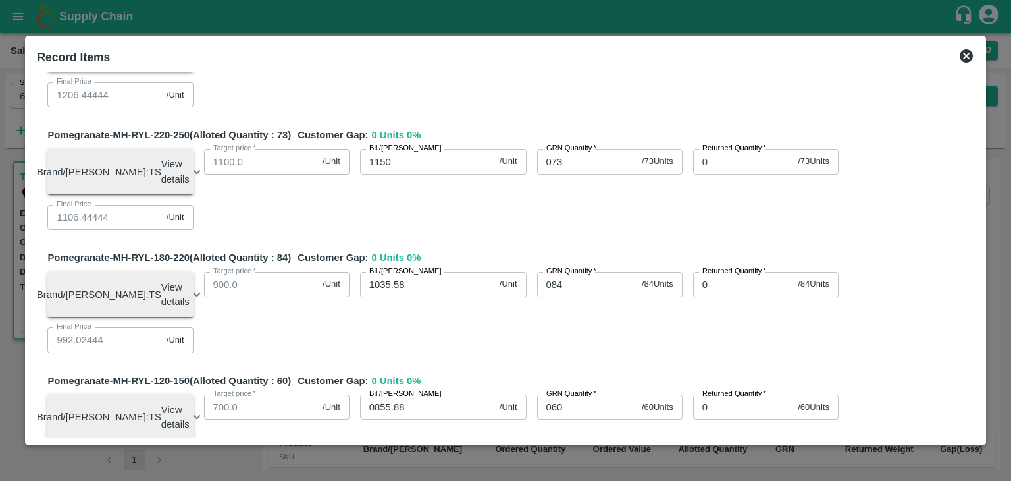
scroll to position [246, 0]
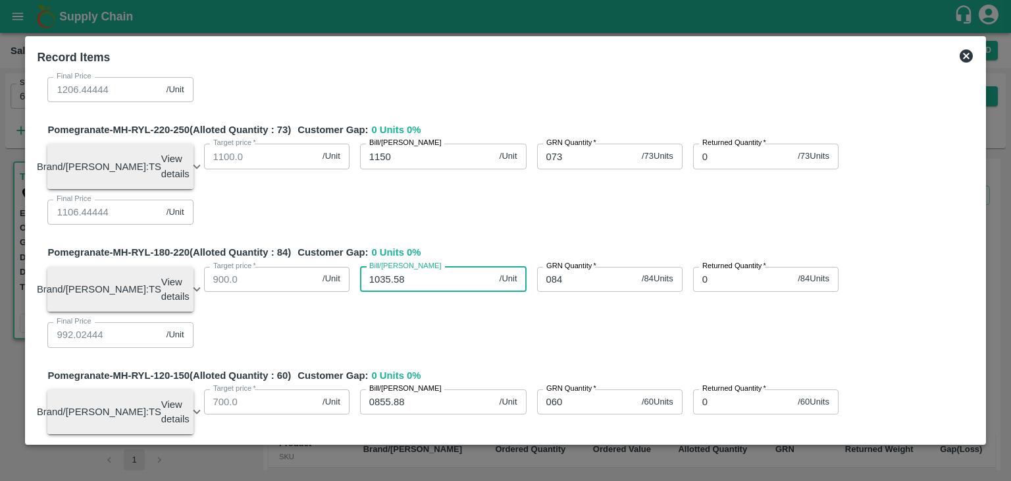
click at [407, 292] on input "1035.58" at bounding box center [427, 279] width 134 height 25
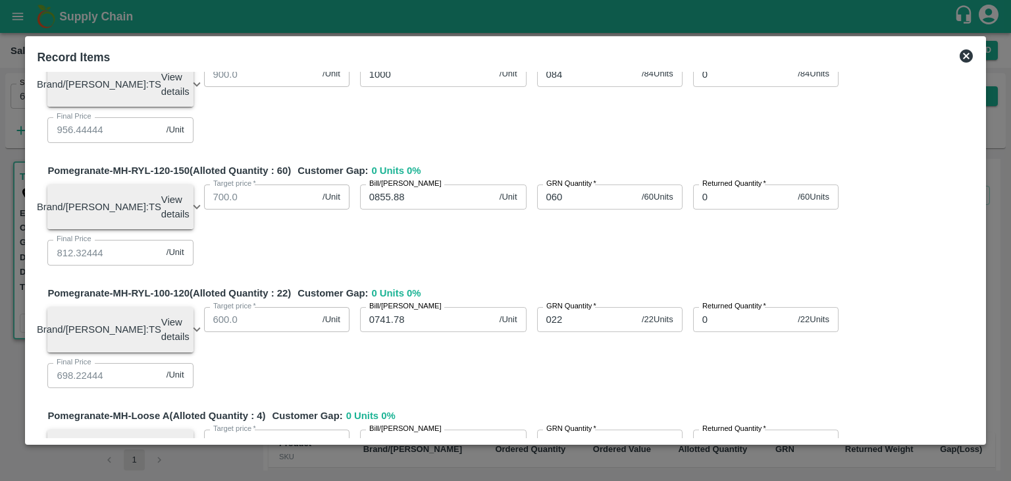
scroll to position [458, 0]
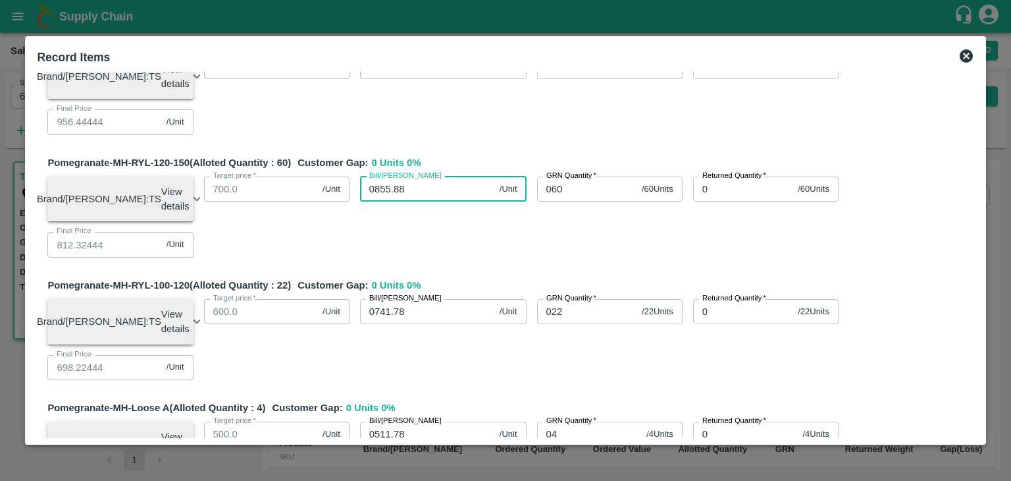
click at [417, 200] on input "0855.88" at bounding box center [427, 188] width 134 height 25
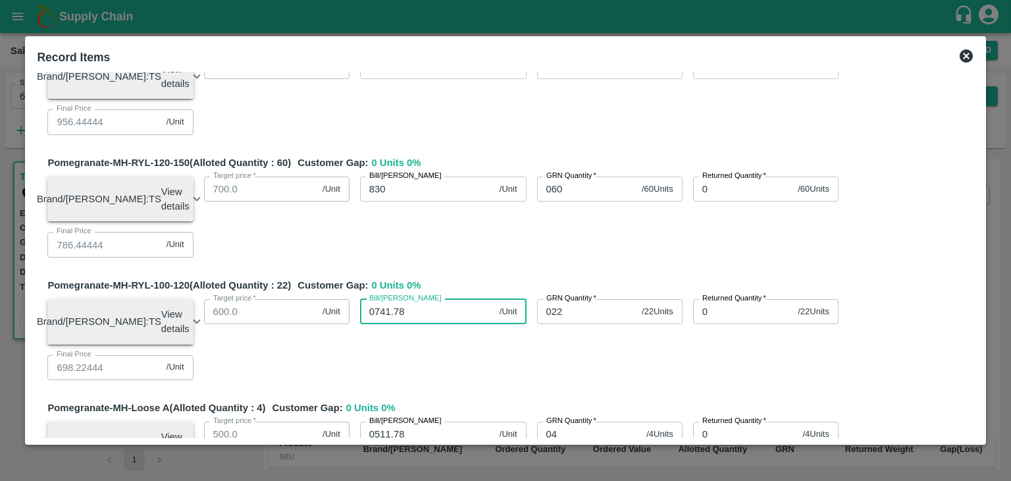
click at [409, 324] on input "0741.78" at bounding box center [427, 311] width 134 height 25
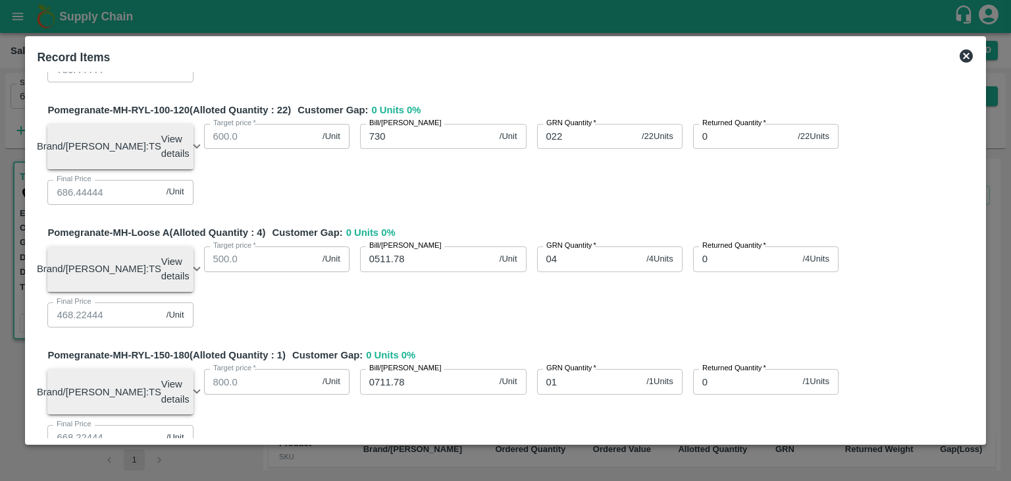
scroll to position [660, 0]
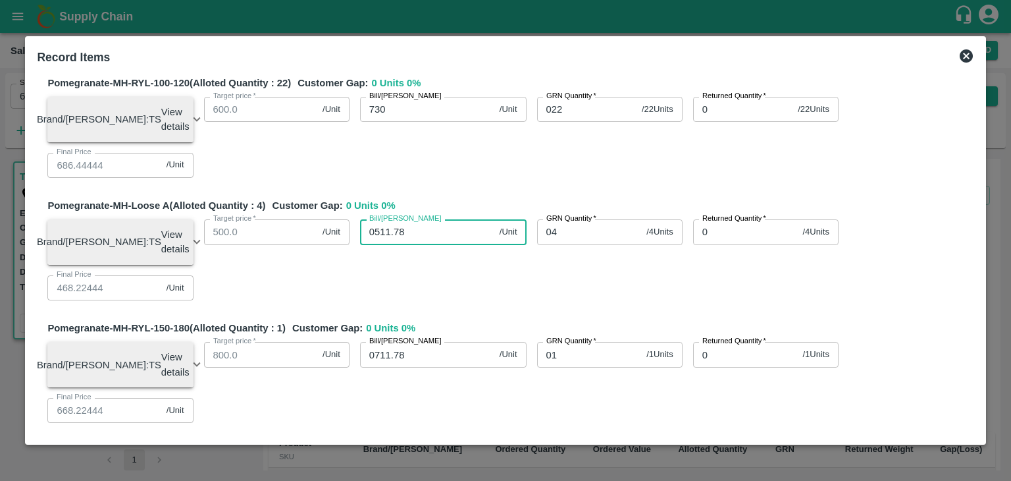
click at [408, 244] on input "0511.78" at bounding box center [427, 231] width 134 height 25
click at [413, 367] on input "0711.78" at bounding box center [427, 354] width 134 height 25
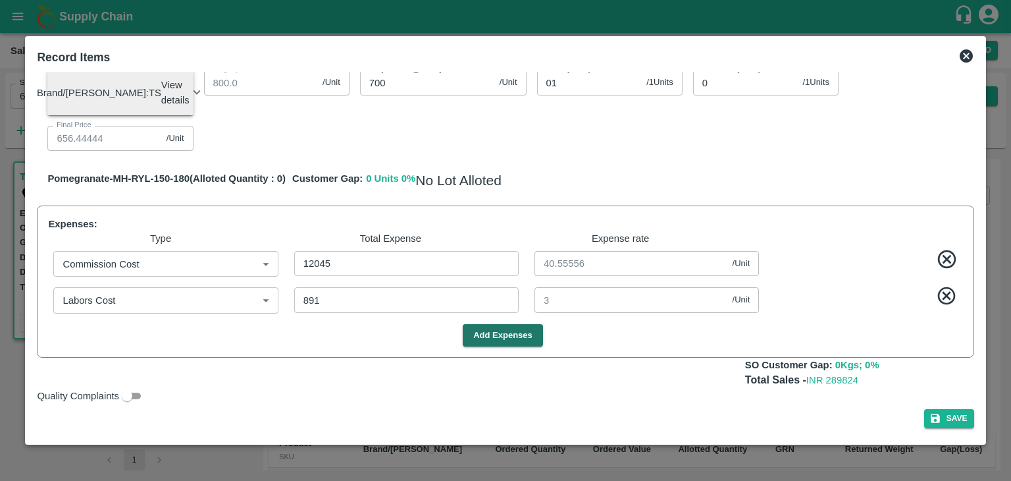
scroll to position [972, 0]
